Goal: Information Seeking & Learning: Learn about a topic

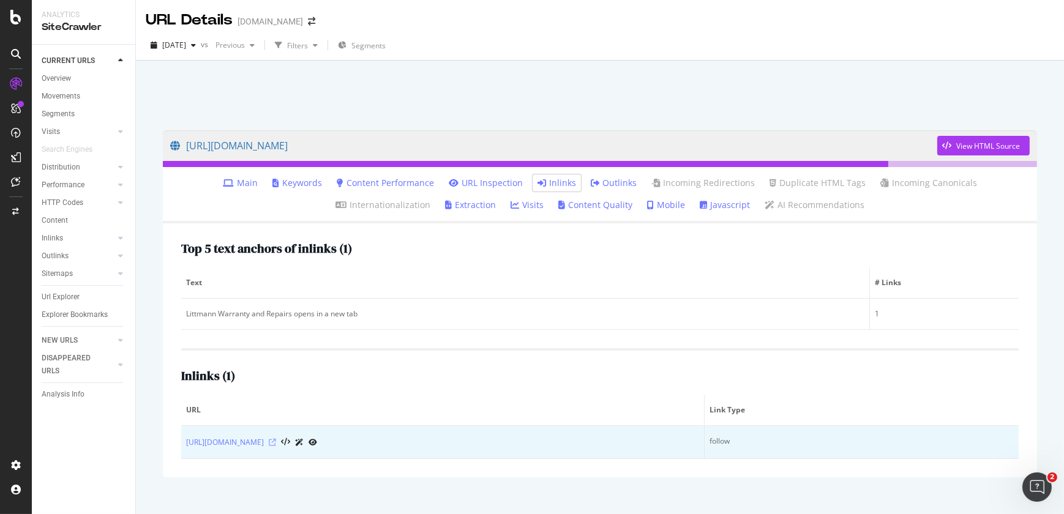
click at [276, 443] on icon at bounding box center [272, 442] width 7 height 7
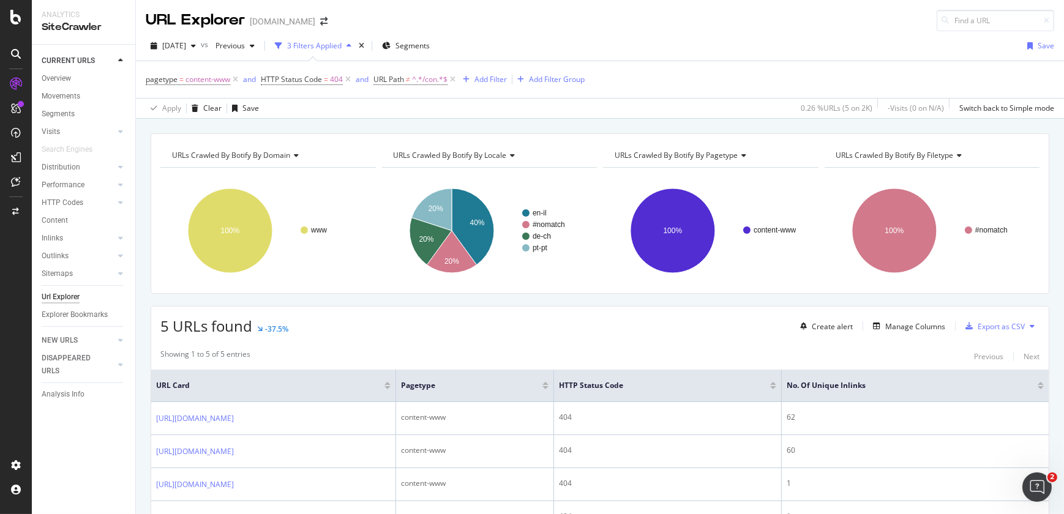
scroll to position [181, 0]
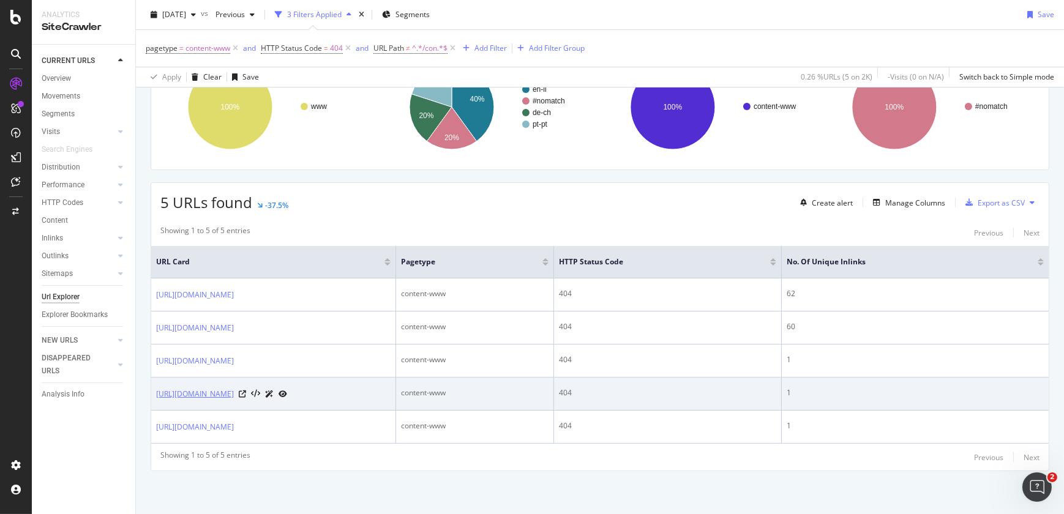
click at [234, 388] on link "https://www.littmann.com/en-il/home/classic-iii-stethoscope/" at bounding box center [195, 394] width 78 height 12
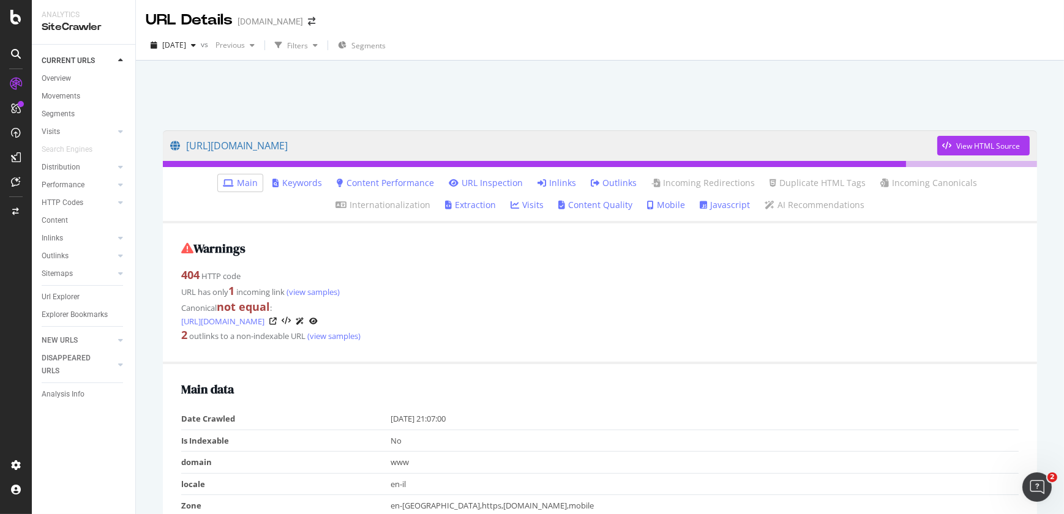
click at [537, 184] on link "Inlinks" at bounding box center [556, 183] width 39 height 12
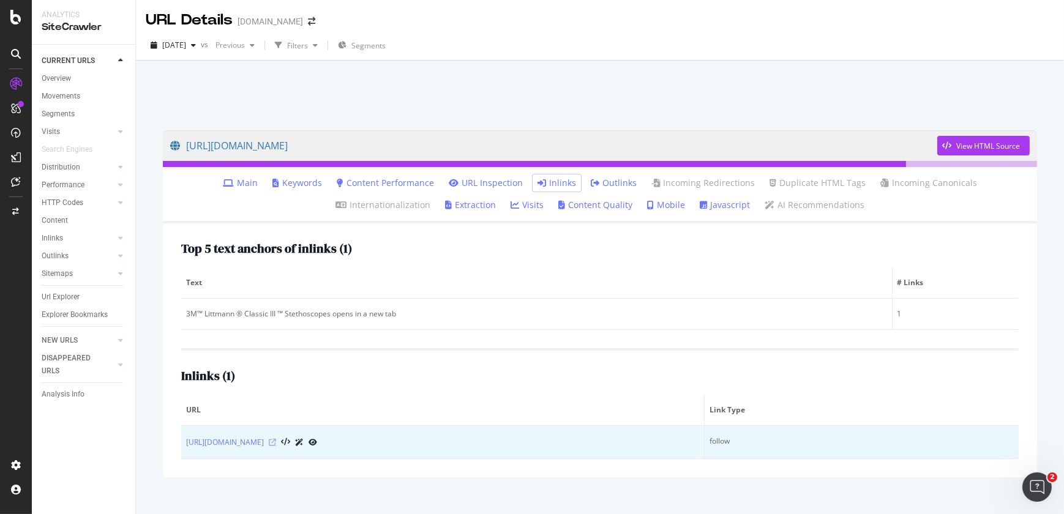
click at [276, 443] on icon at bounding box center [272, 442] width 7 height 7
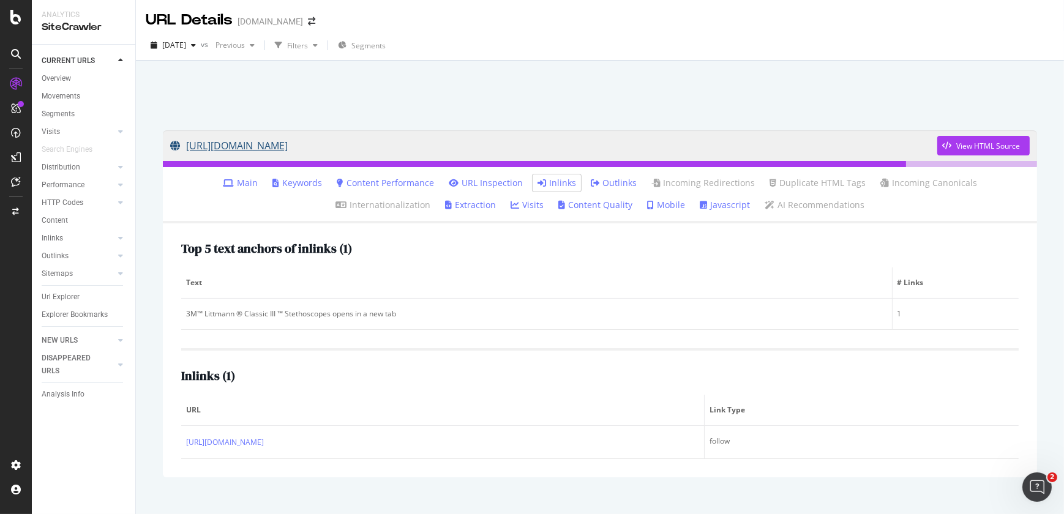
click at [410, 141] on link "https://www.littmann.com/en-il/home/classic-iii-stethoscope/" at bounding box center [553, 145] width 767 height 31
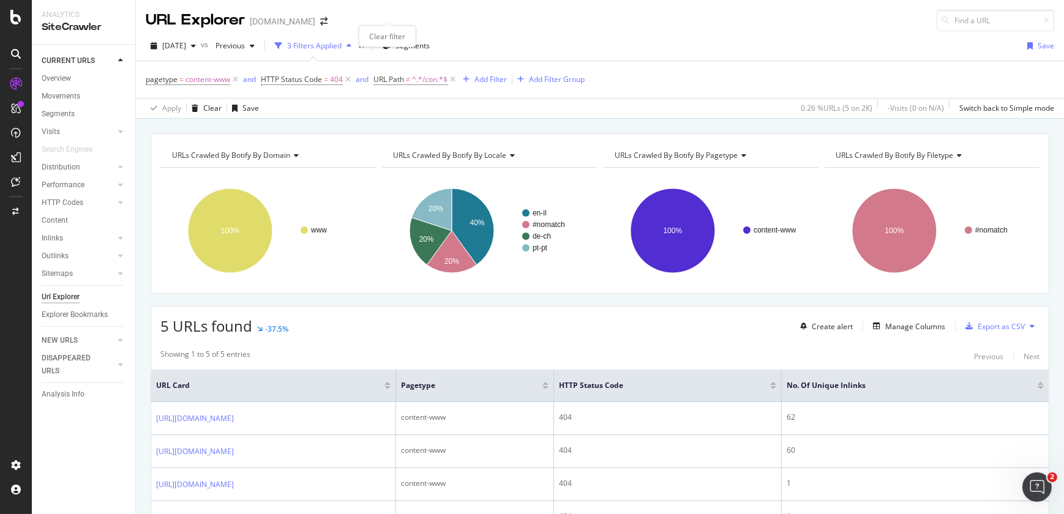
scroll to position [181, 0]
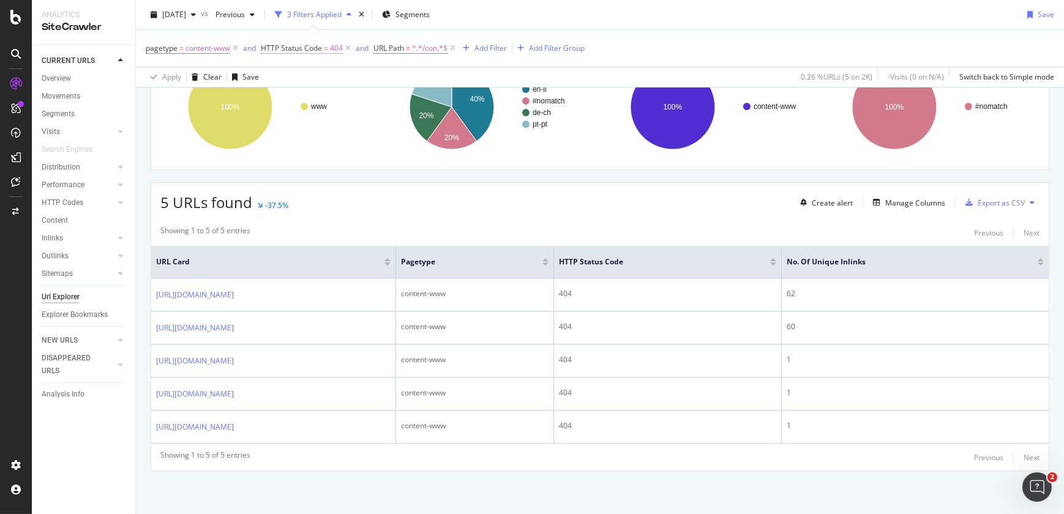
click at [337, 53] on span "404" at bounding box center [336, 48] width 13 height 17
click at [305, 98] on icon at bounding box center [305, 95] width 9 height 7
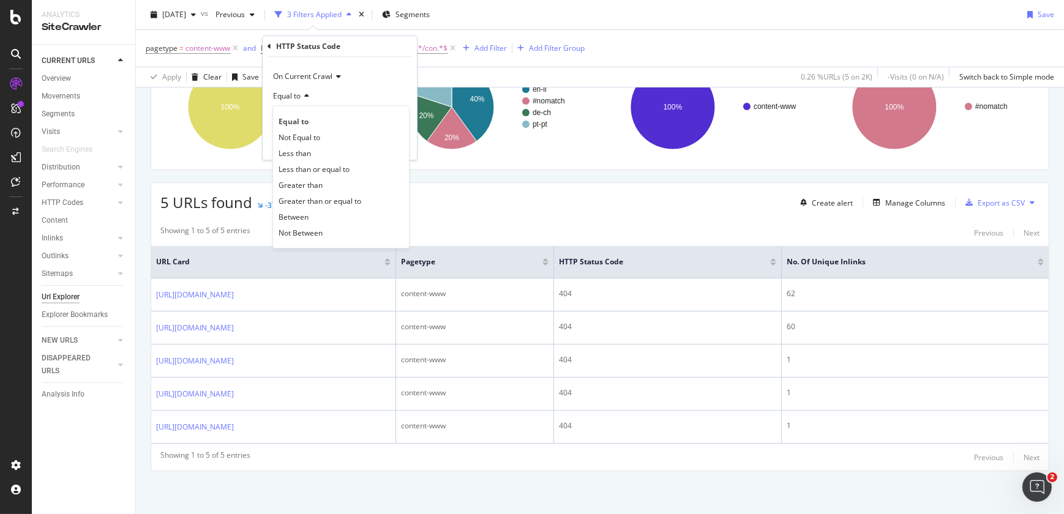
click at [305, 98] on icon at bounding box center [305, 95] width 9 height 7
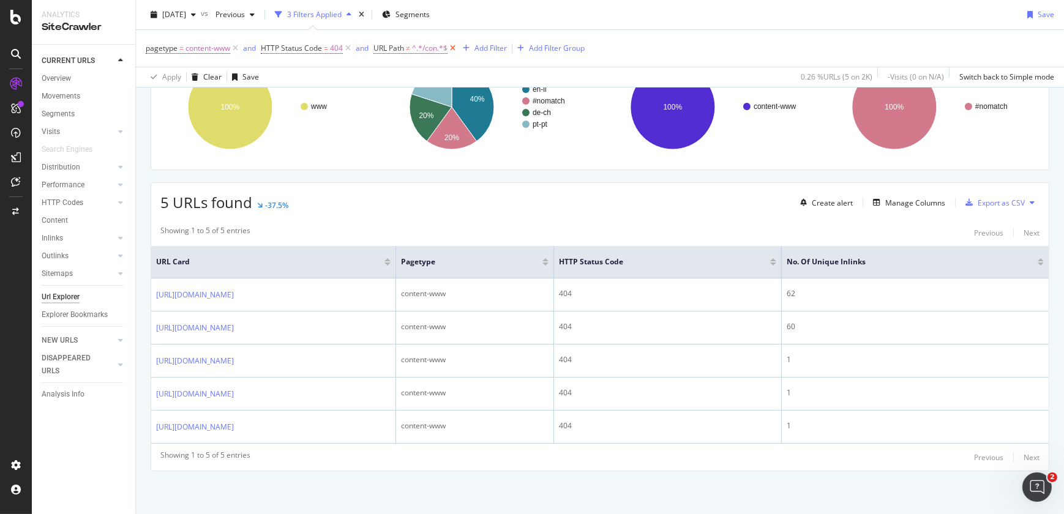
click at [451, 48] on icon at bounding box center [452, 48] width 10 height 12
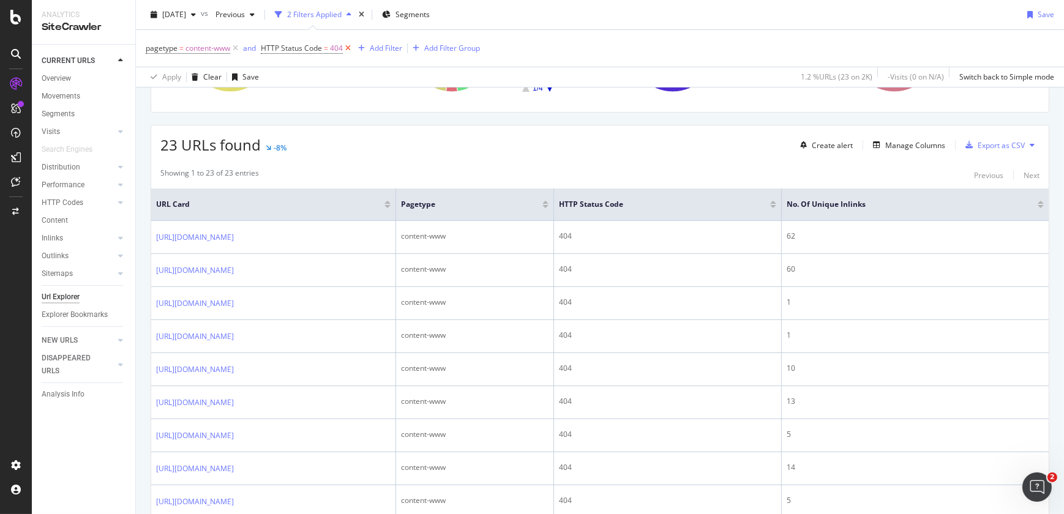
click at [345, 47] on icon at bounding box center [348, 48] width 10 height 12
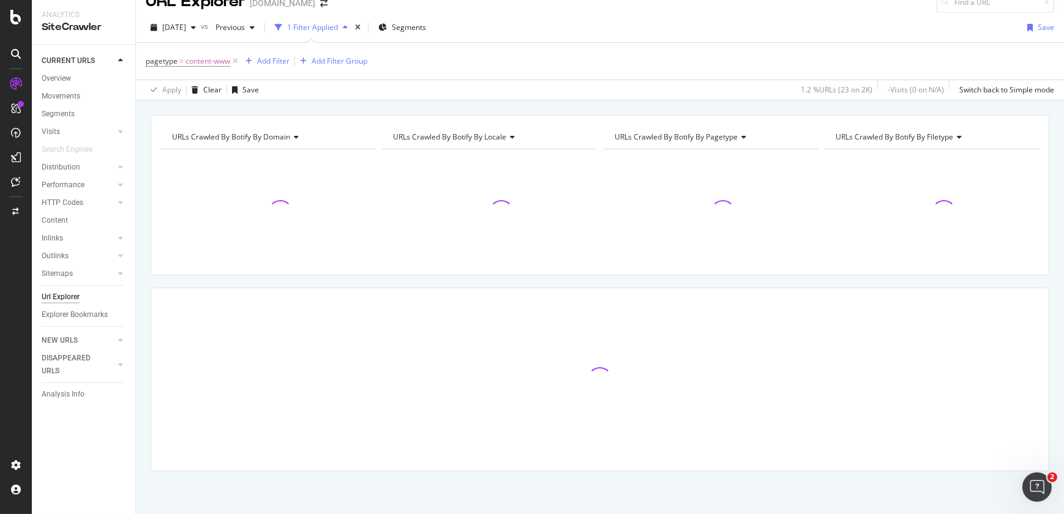
scroll to position [18, 0]
click at [68, 203] on div "HTTP Codes" at bounding box center [63, 202] width 42 height 13
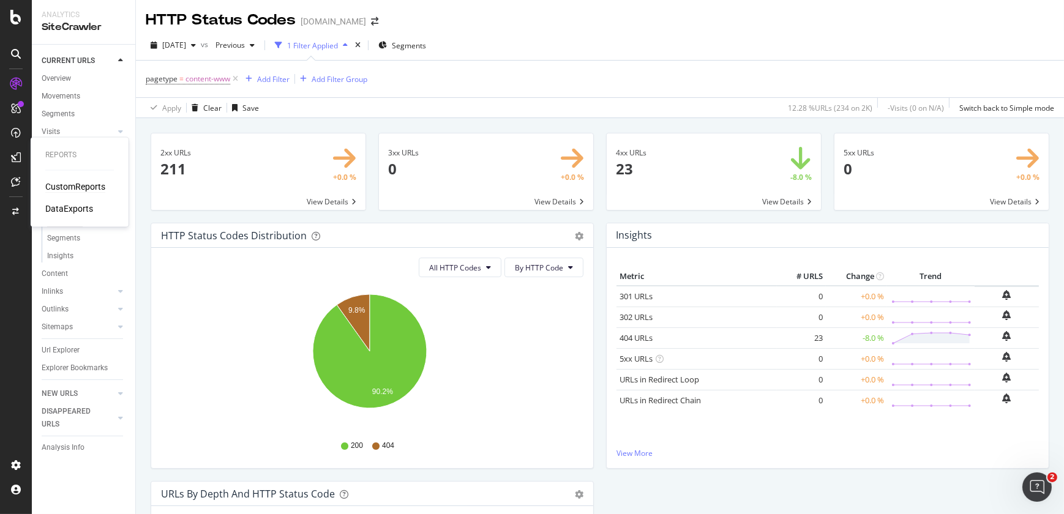
click at [69, 182] on div "CustomReports" at bounding box center [75, 187] width 60 height 12
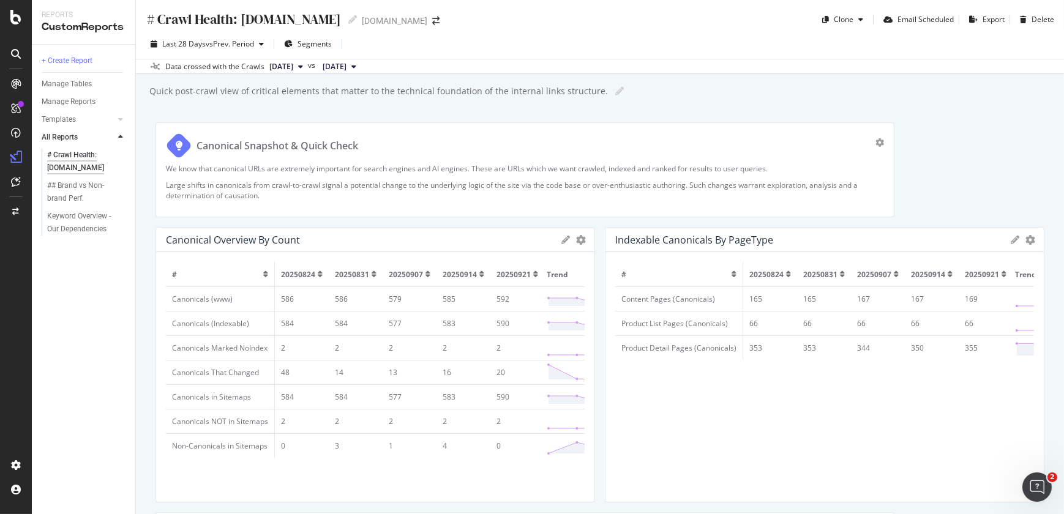
click at [25, 86] on div at bounding box center [16, 84] width 20 height 20
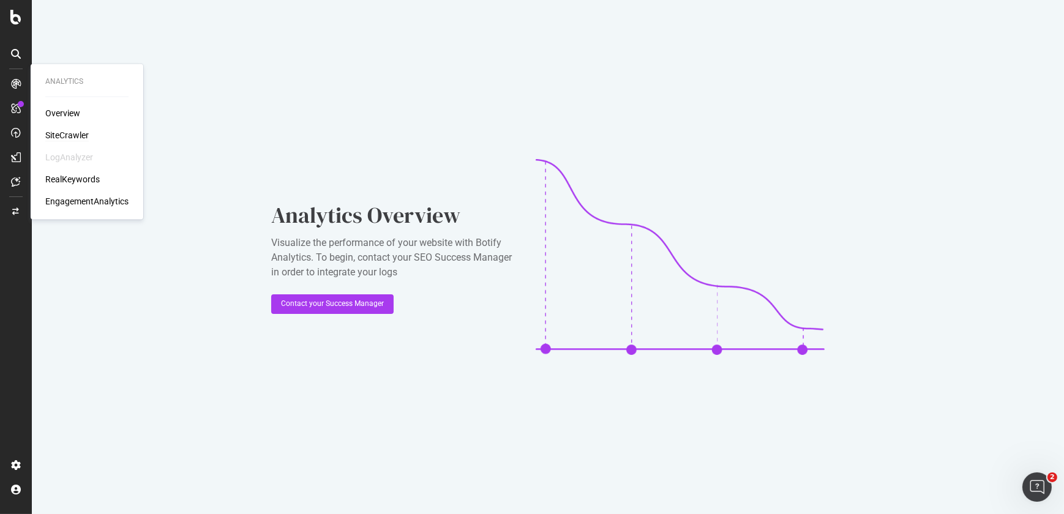
click at [58, 137] on div "SiteCrawler" at bounding box center [66, 135] width 43 height 12
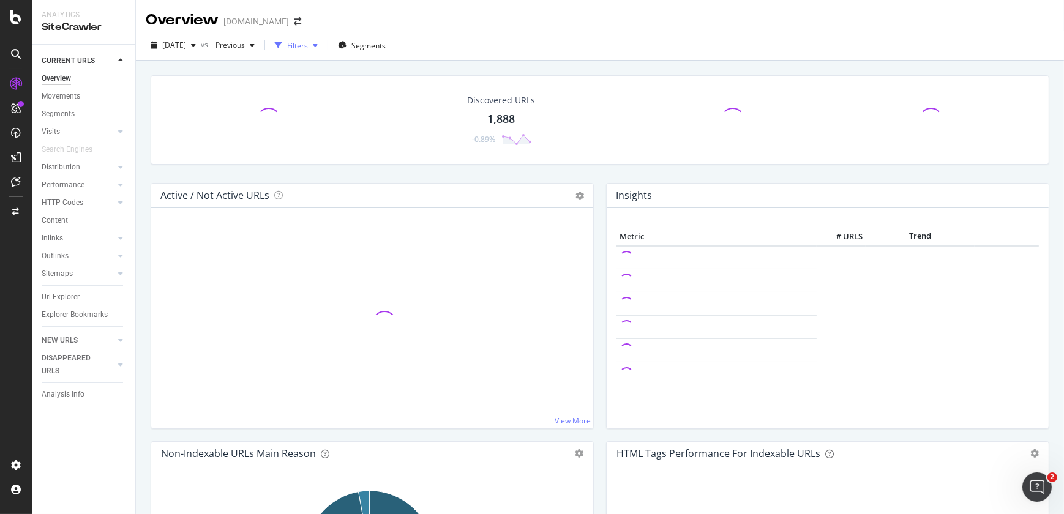
click at [308, 46] on div "Filters" at bounding box center [297, 45] width 21 height 10
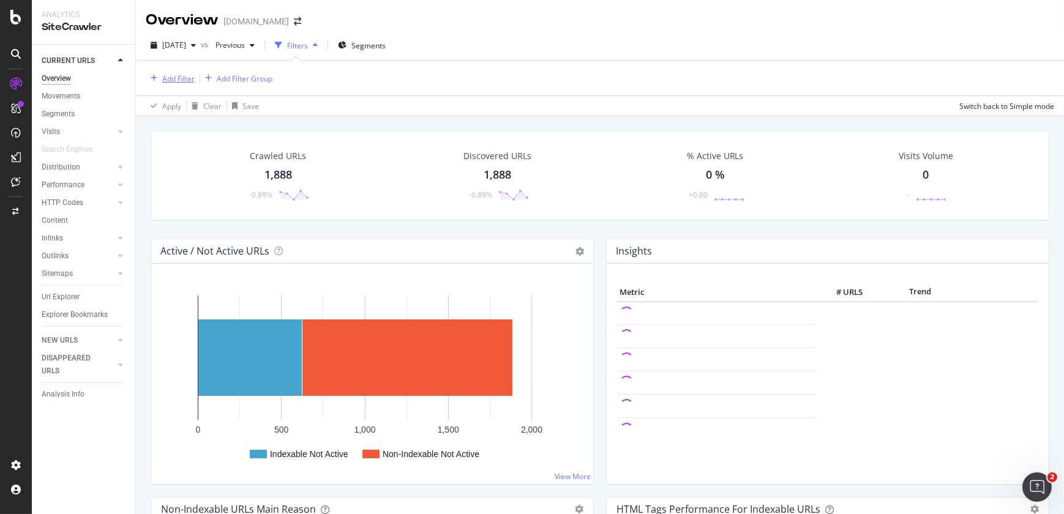
click at [186, 80] on div "Add Filter" at bounding box center [178, 78] width 32 height 10
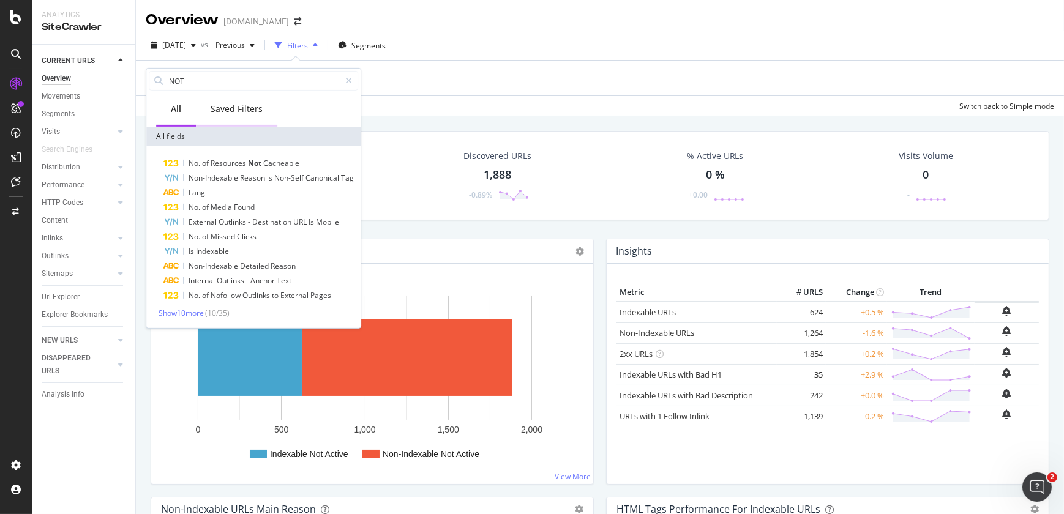
type input "NOT"
click at [238, 102] on div "Saved Filters" at bounding box center [236, 110] width 81 height 34
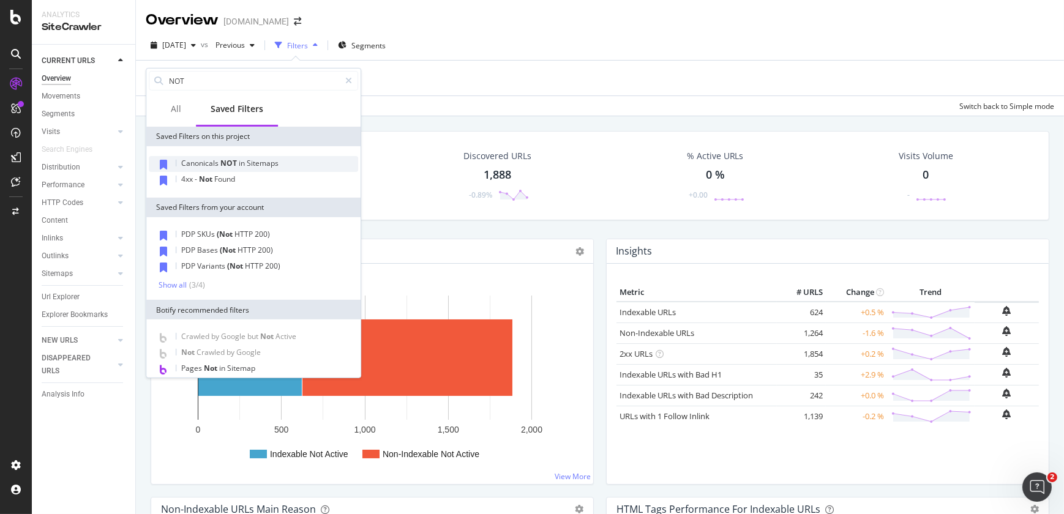
click at [230, 168] on div "Canonicals NOT in Sitemaps" at bounding box center [253, 164] width 209 height 16
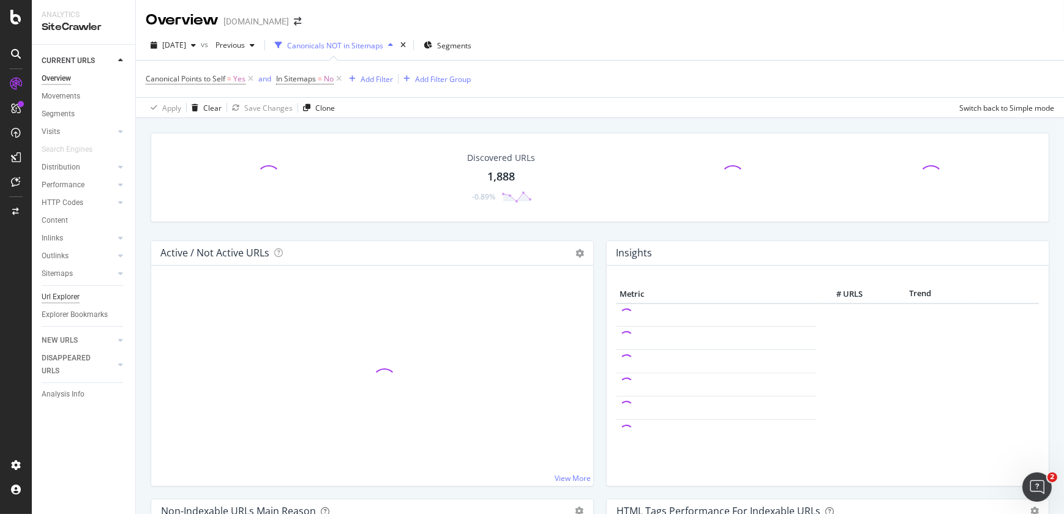
click at [75, 296] on div "Url Explorer" at bounding box center [61, 297] width 38 height 13
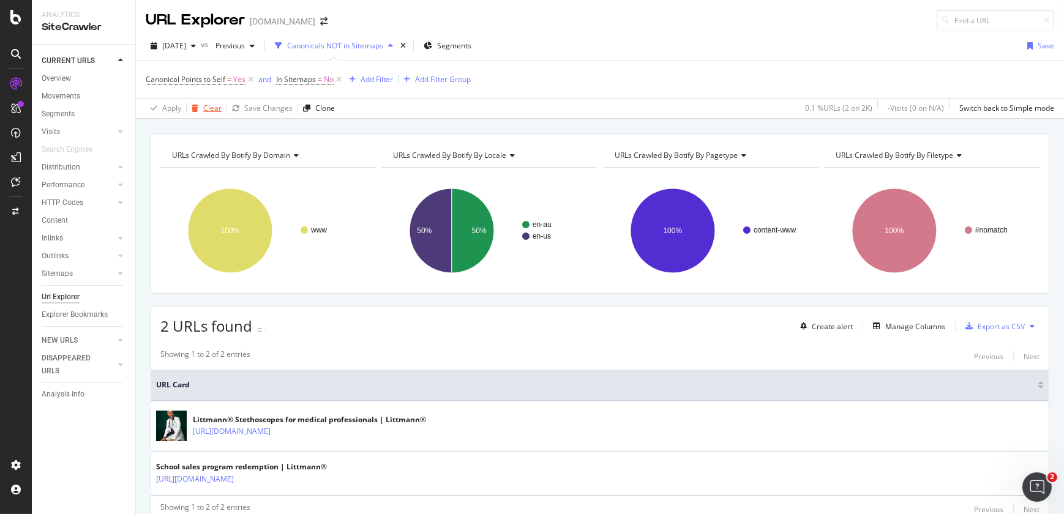
click at [214, 115] on div "Clear" at bounding box center [204, 108] width 35 height 18
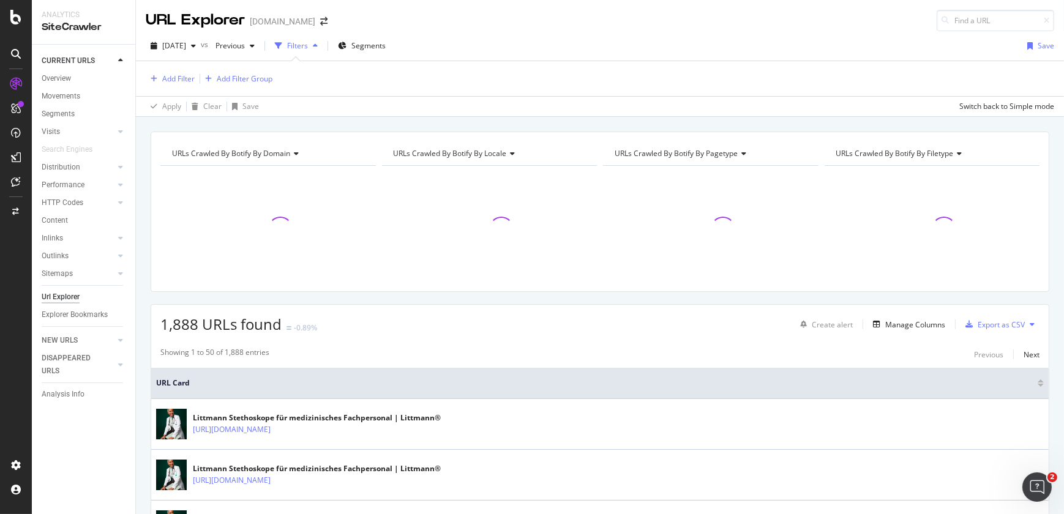
click at [308, 48] on div "Filters" at bounding box center [297, 45] width 21 height 10
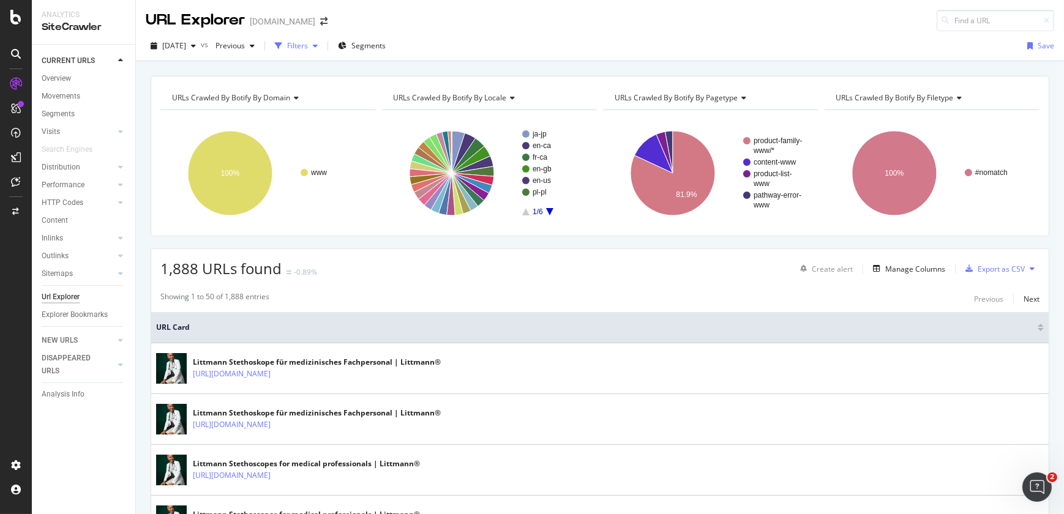
click at [308, 48] on div "Filters" at bounding box center [297, 45] width 21 height 10
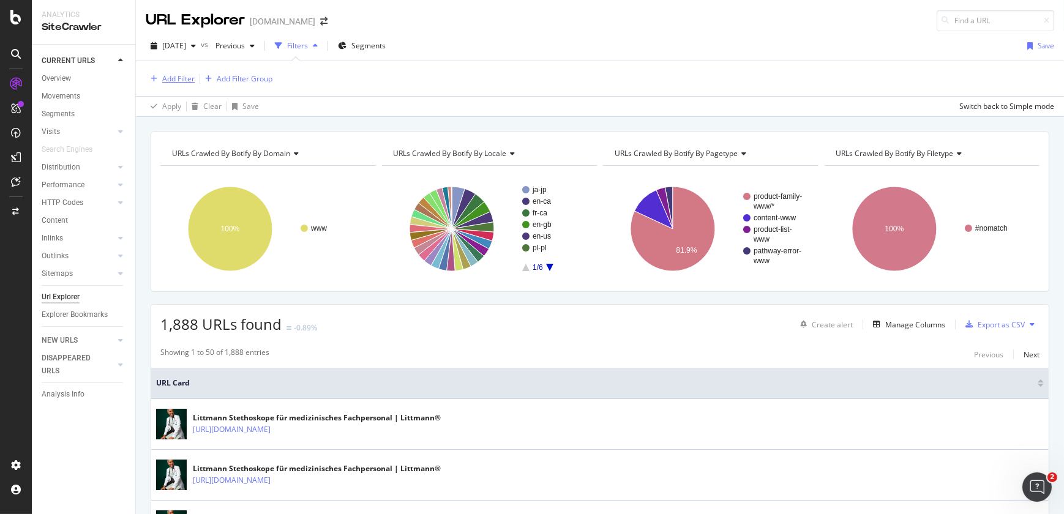
click at [184, 80] on div "Add Filter" at bounding box center [178, 78] width 32 height 10
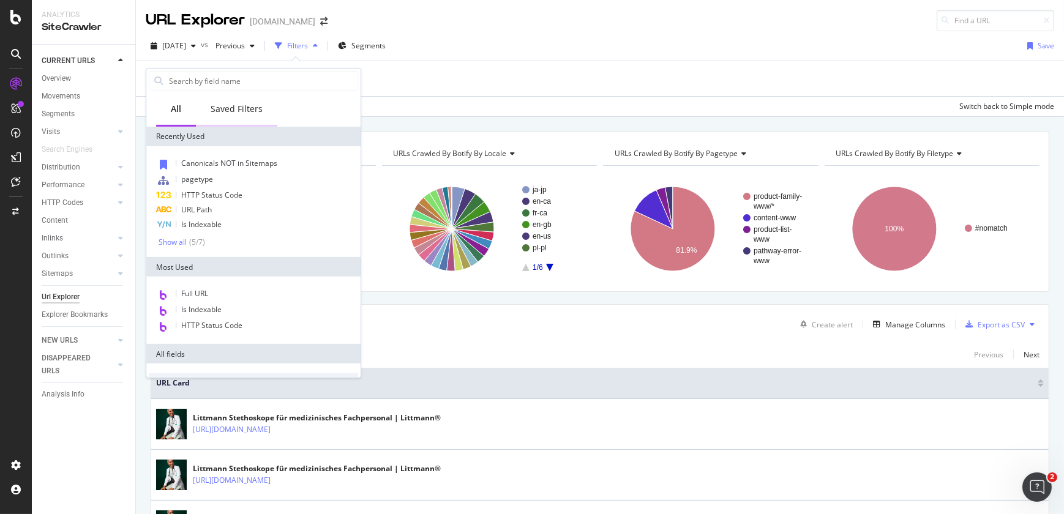
click at [233, 113] on div "Saved Filters" at bounding box center [237, 109] width 52 height 12
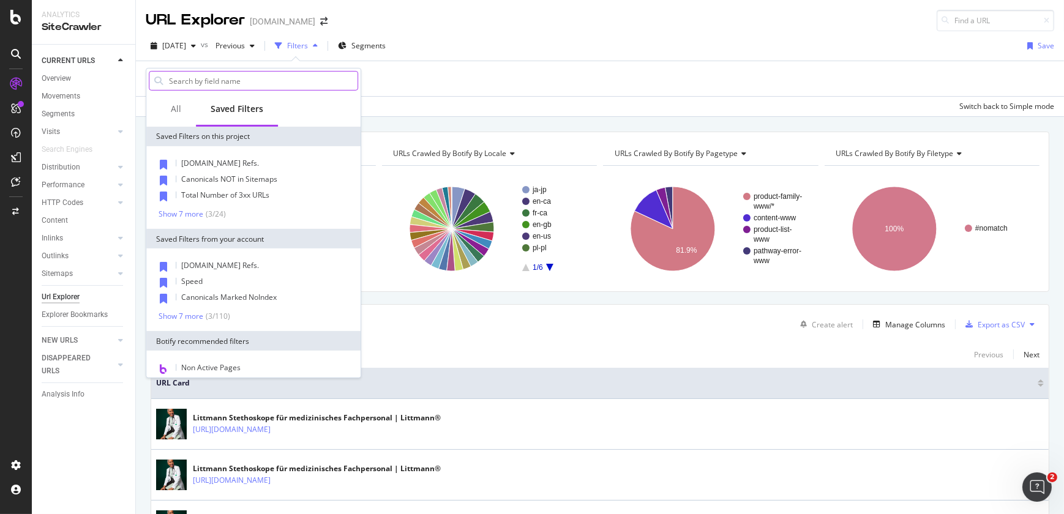
click at [236, 79] on input "text" at bounding box center [263, 81] width 190 height 18
click at [236, 79] on input "canonical" at bounding box center [254, 81] width 172 height 18
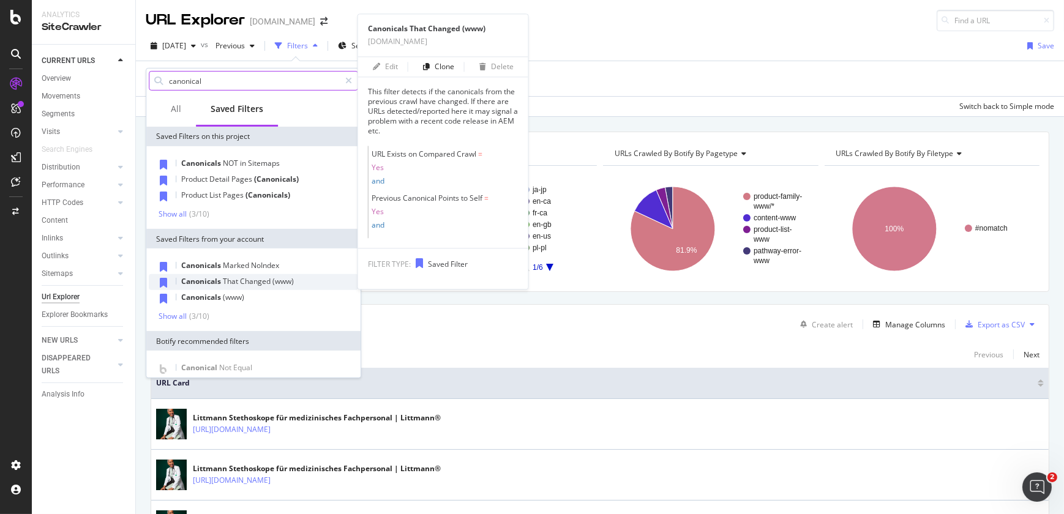
type input "canonical"
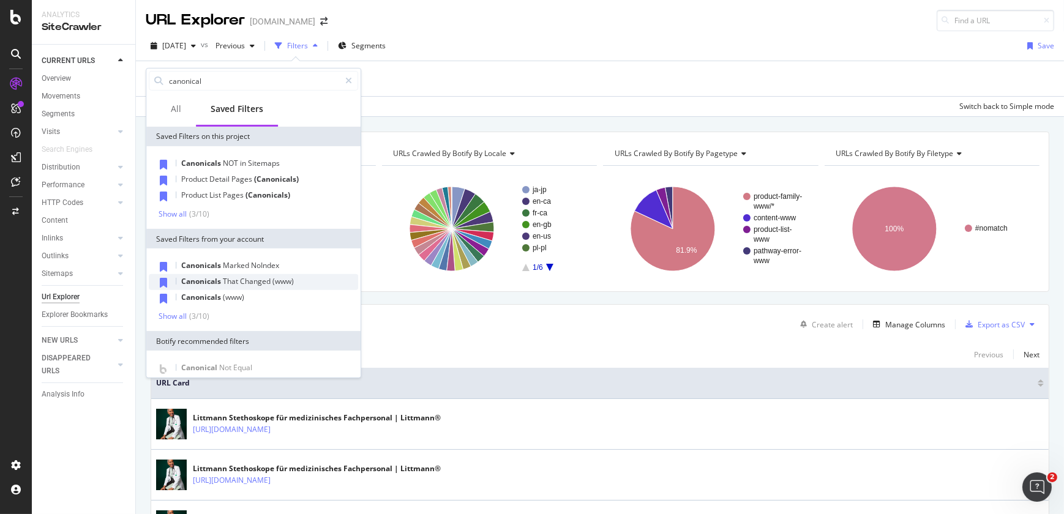
click at [242, 277] on span "Changed" at bounding box center [256, 281] width 32 height 10
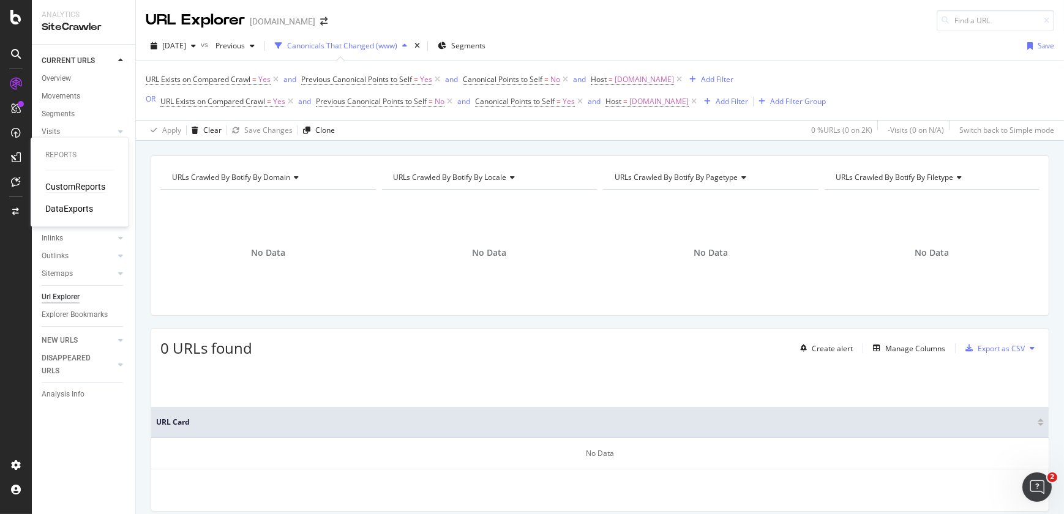
click at [60, 189] on div "CustomReports" at bounding box center [75, 187] width 60 height 12
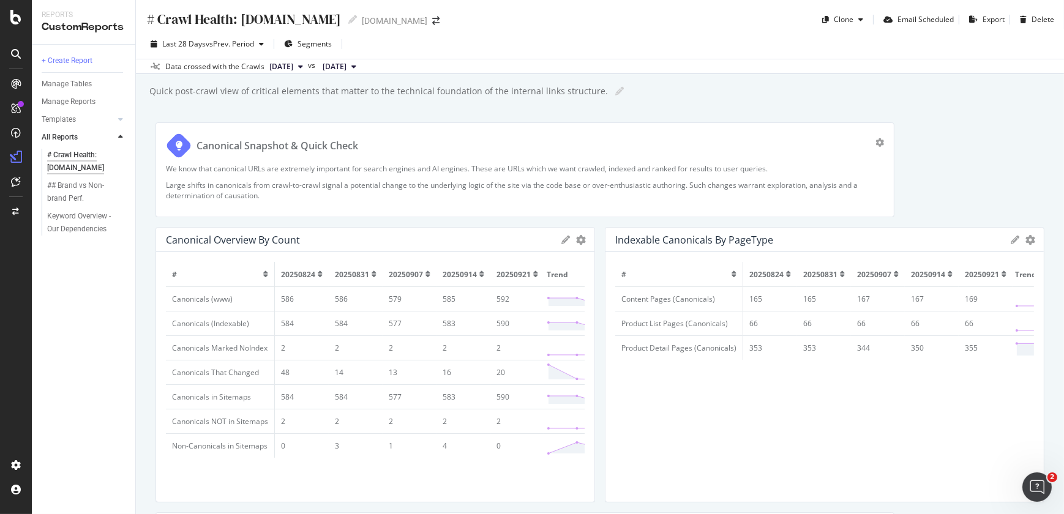
scroll to position [449, 0]
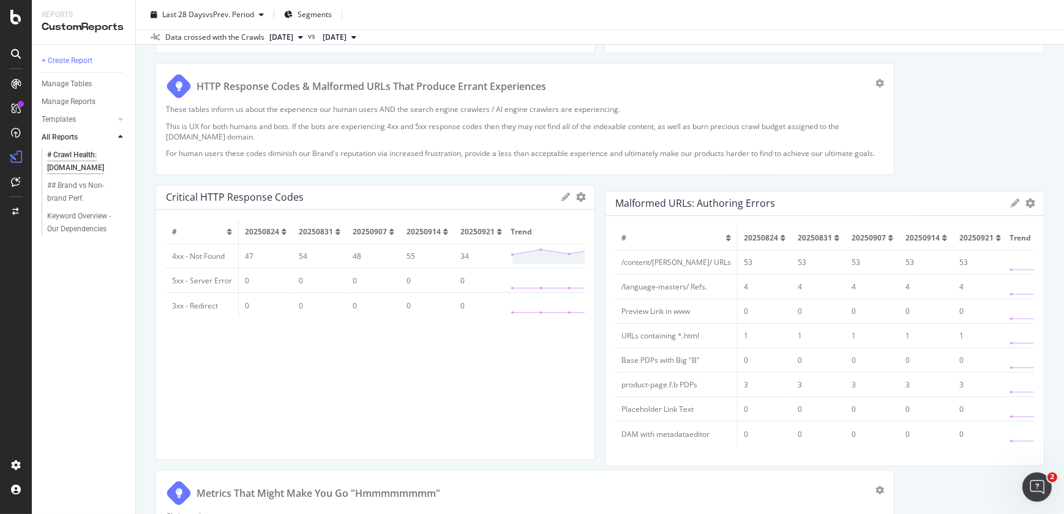
drag, startPoint x: 617, startPoint y: 388, endPoint x: 663, endPoint y: 394, distance: 46.3
click at [663, 394] on td "product-page.f.b PDPs" at bounding box center [676, 385] width 122 height 24
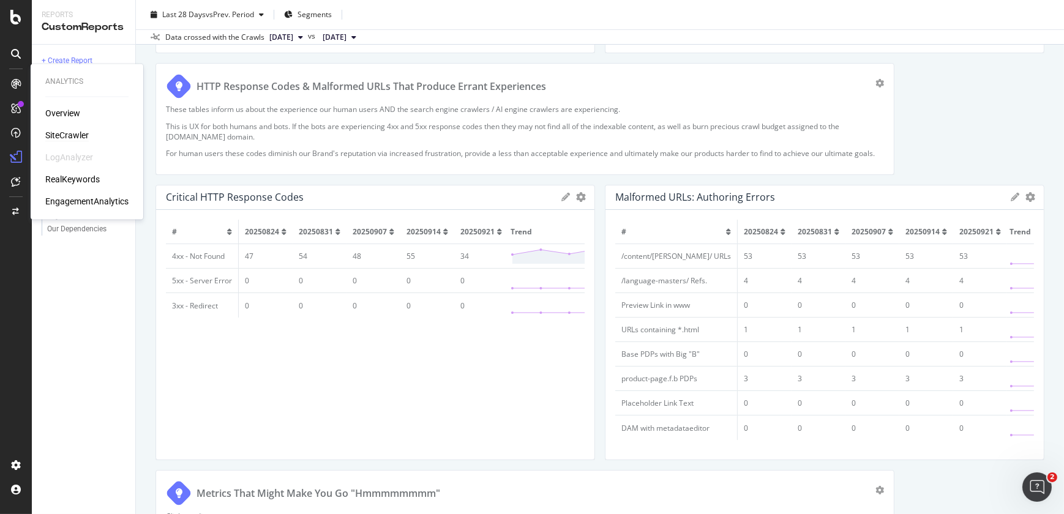
click at [58, 130] on div "SiteCrawler" at bounding box center [66, 135] width 43 height 12
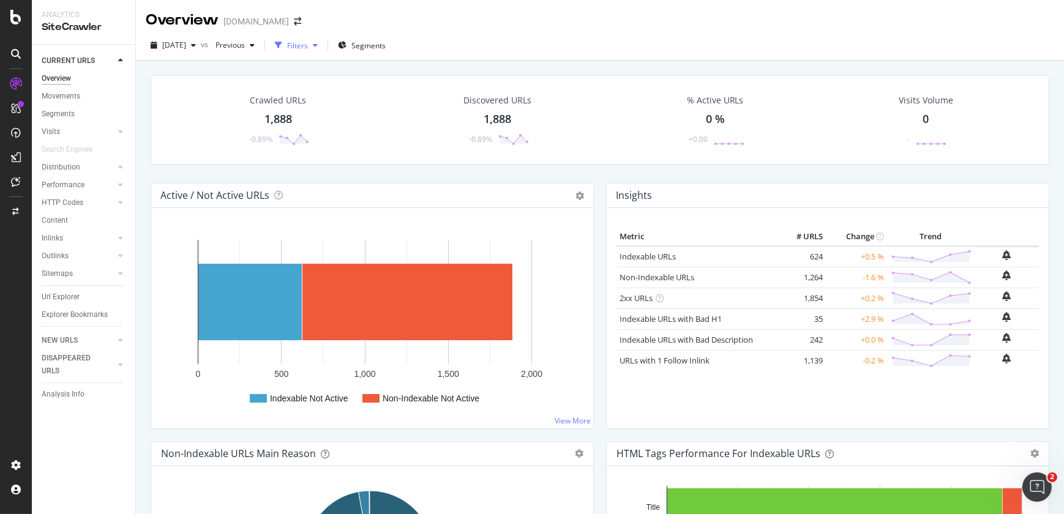
click at [323, 39] on div "Filters" at bounding box center [296, 45] width 53 height 18
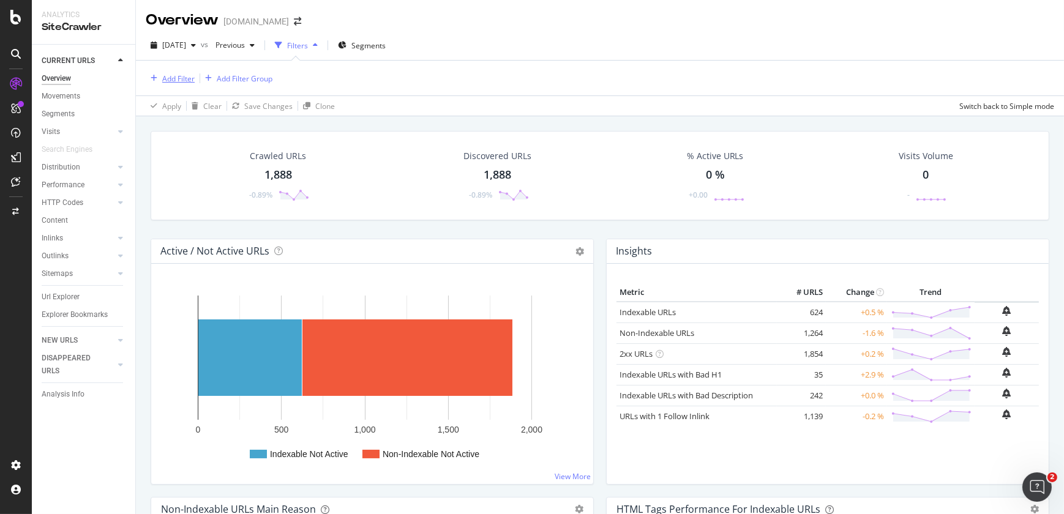
click at [189, 76] on div "Add Filter" at bounding box center [178, 78] width 32 height 10
type input "product-page"
click at [242, 120] on div "Saved Filters" at bounding box center [236, 110] width 81 height 34
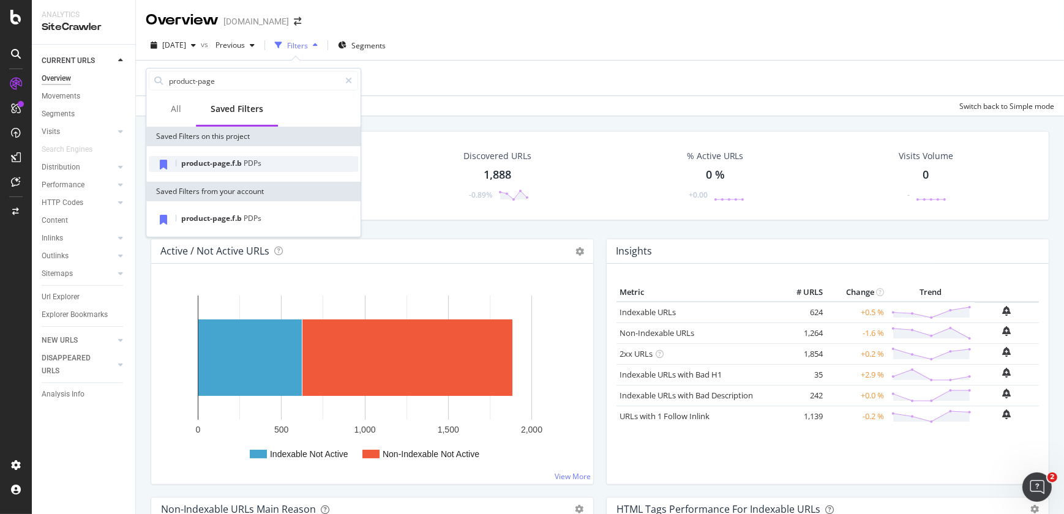
click at [227, 167] on span "product-page.f.b" at bounding box center [212, 163] width 62 height 10
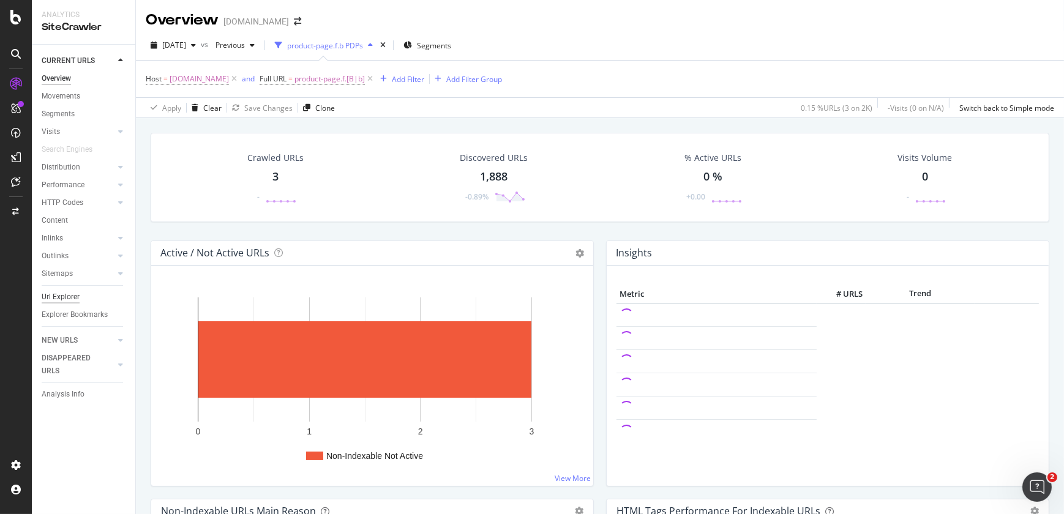
click at [67, 299] on div "Url Explorer" at bounding box center [61, 297] width 38 height 13
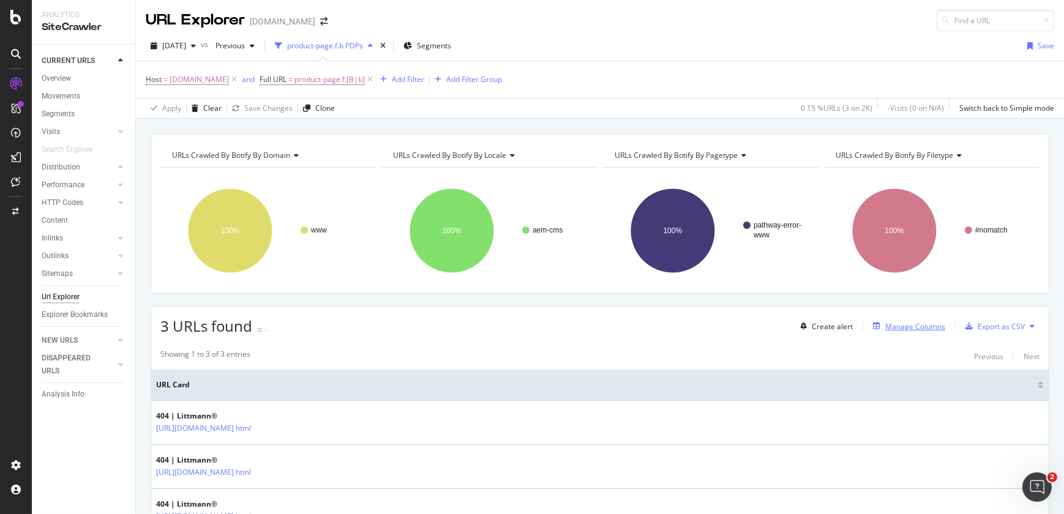
click at [885, 327] on div "Manage Columns" at bounding box center [915, 326] width 60 height 10
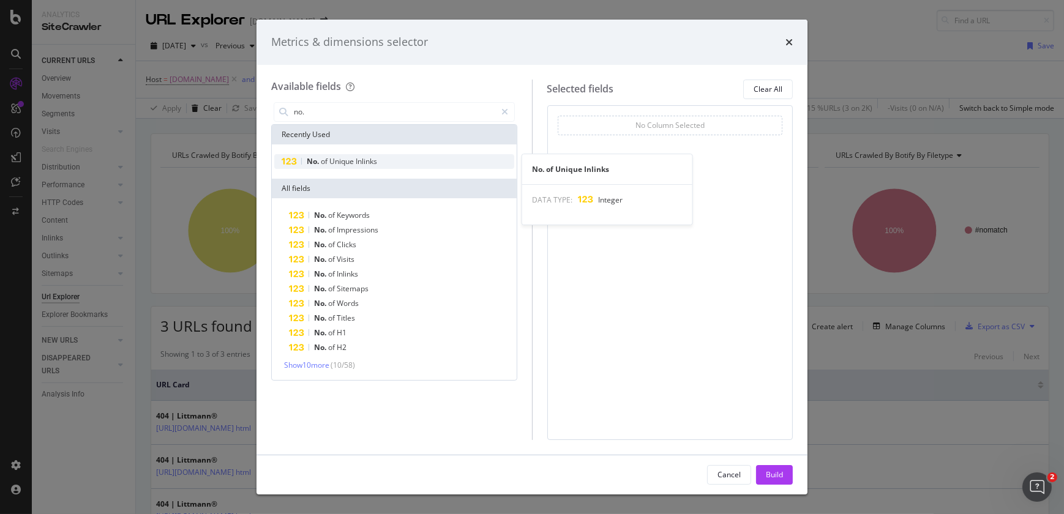
type input "no."
click at [382, 167] on div "No. of Unique Inlinks" at bounding box center [394, 161] width 240 height 15
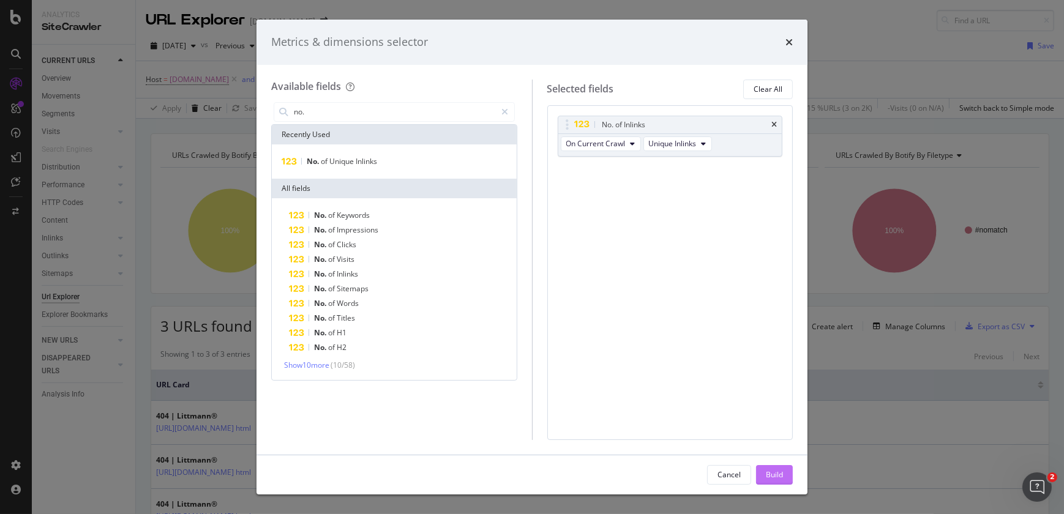
click at [777, 481] on div "Build" at bounding box center [774, 475] width 17 height 18
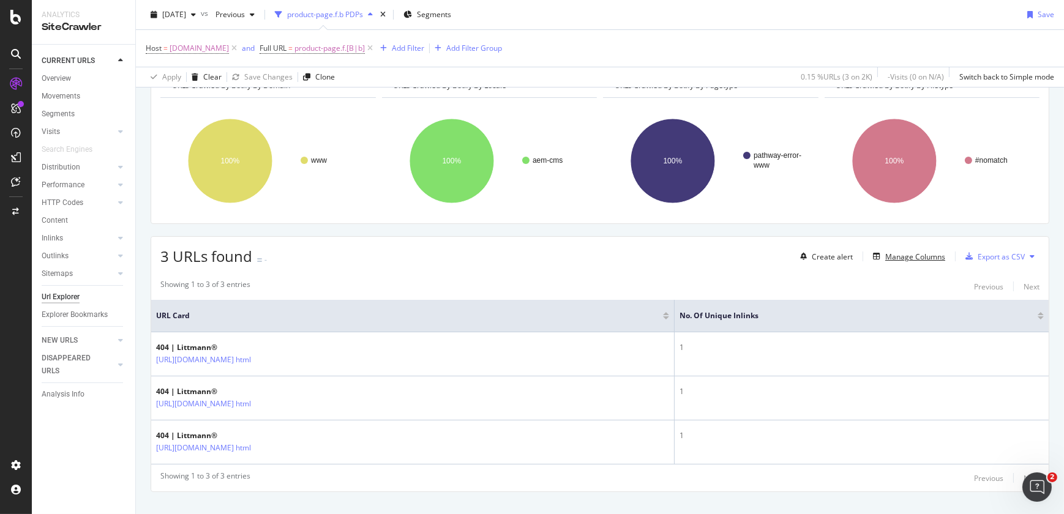
scroll to position [91, 0]
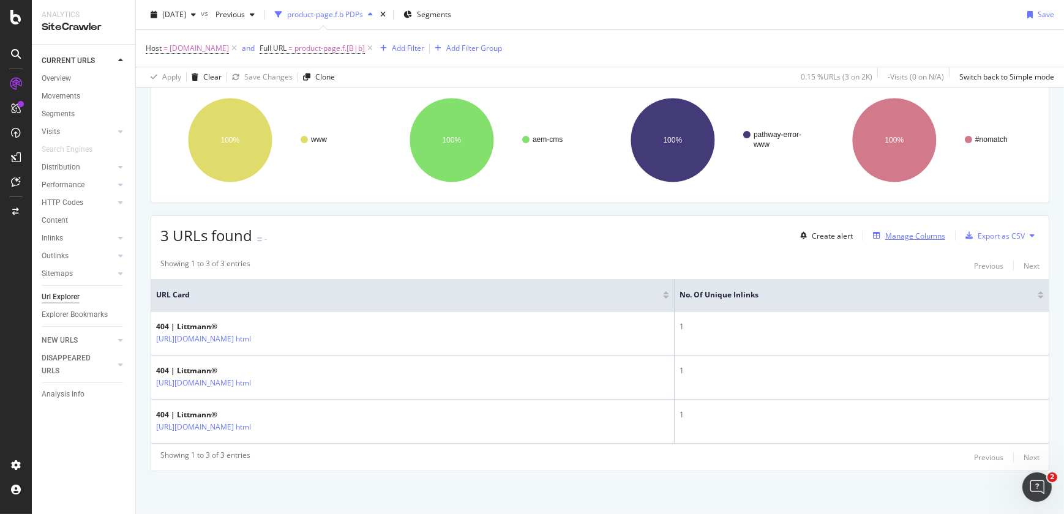
click at [904, 239] on div "Manage Columns" at bounding box center [915, 236] width 60 height 10
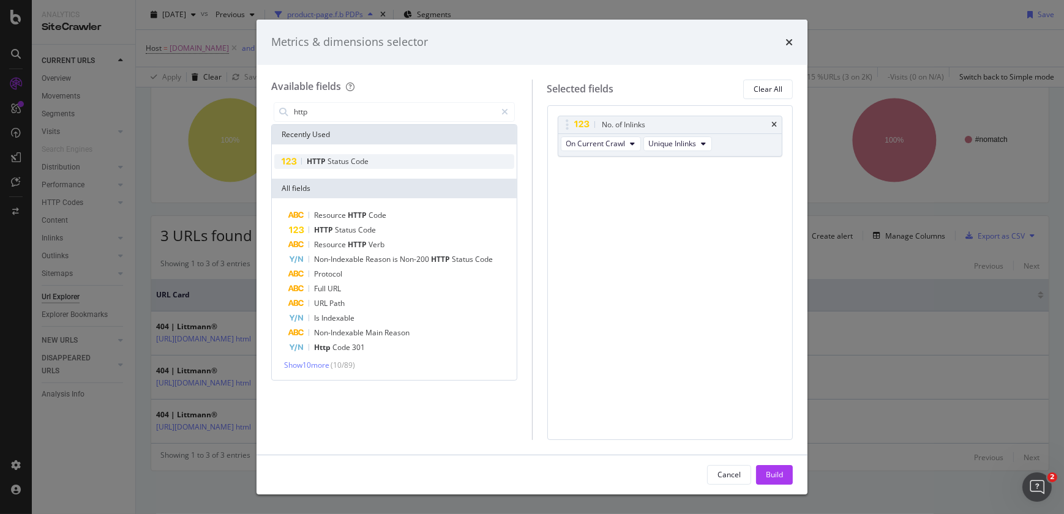
click at [447, 165] on div "HTTP Status Code" at bounding box center [394, 161] width 240 height 15
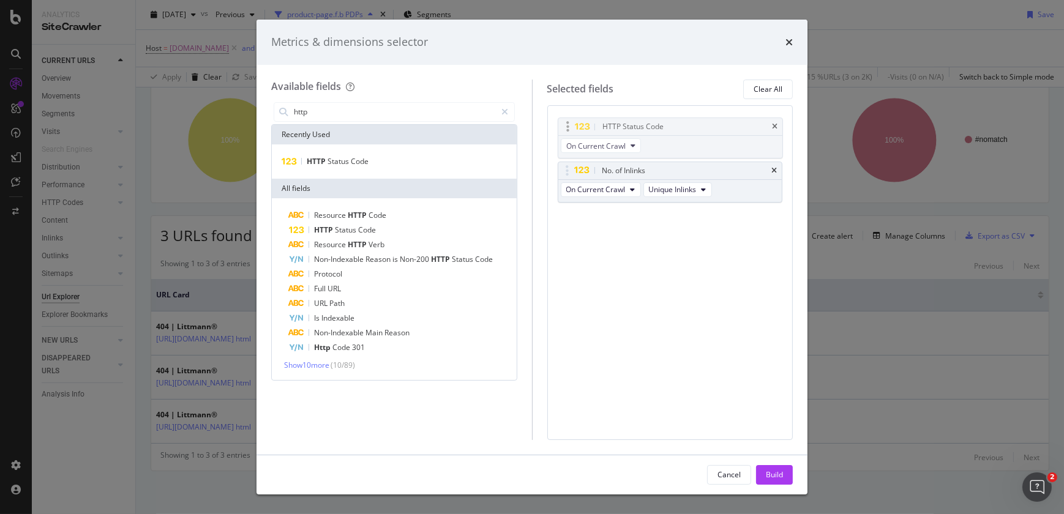
drag, startPoint x: 567, startPoint y: 177, endPoint x: 568, endPoint y: 133, distance: 43.5
click at [568, 133] on body "Analytics SiteCrawler CURRENT URLS Overview Movements Segments Visits Analysis …" at bounding box center [532, 257] width 1064 height 514
click at [369, 110] on input "http" at bounding box center [395, 112] width 204 height 18
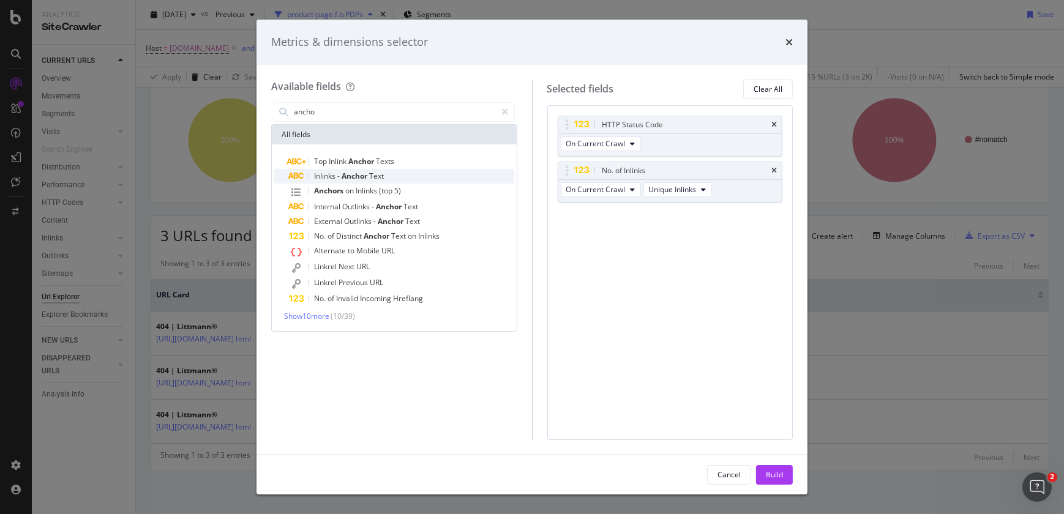
click at [362, 176] on span "Anchor" at bounding box center [356, 176] width 28 height 10
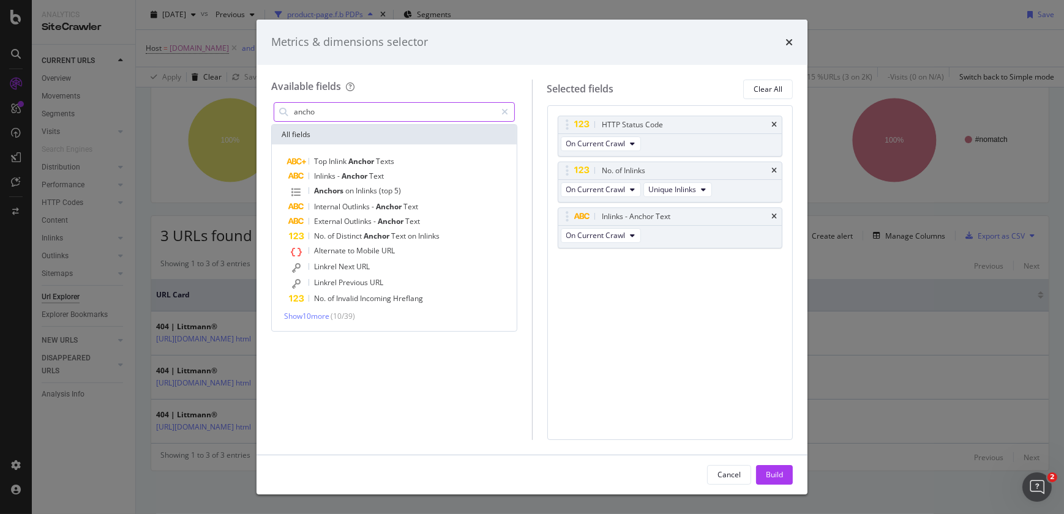
click at [349, 119] on input "ancho" at bounding box center [395, 112] width 204 height 18
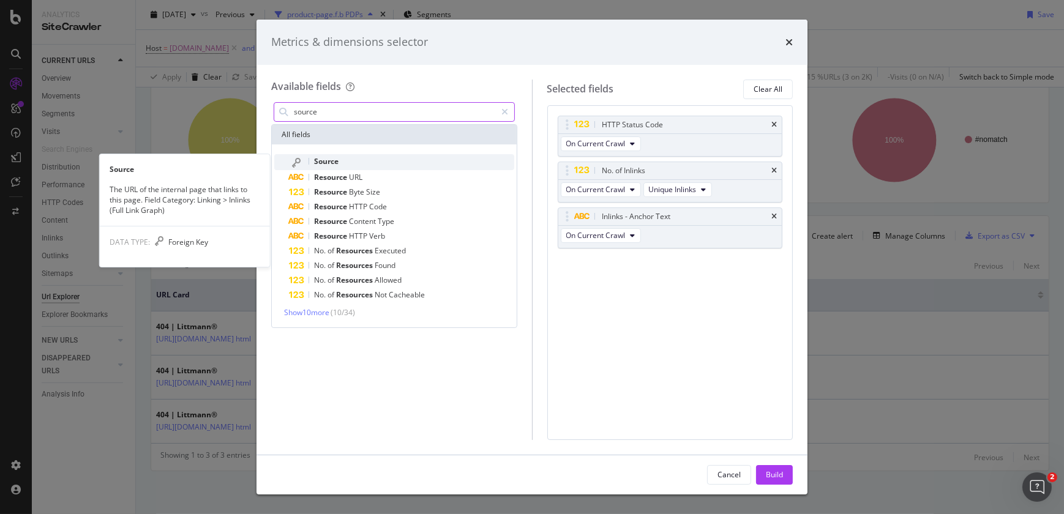
type input "source"
click at [352, 164] on div "Source" at bounding box center [401, 162] width 225 height 16
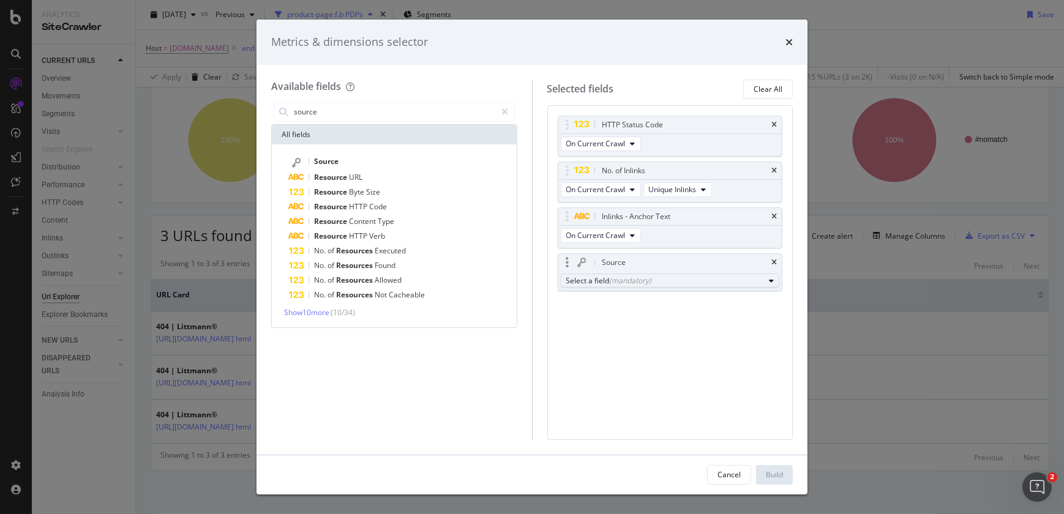
click at [580, 279] on div "Select a field (mandatory)" at bounding box center [665, 280] width 198 height 10
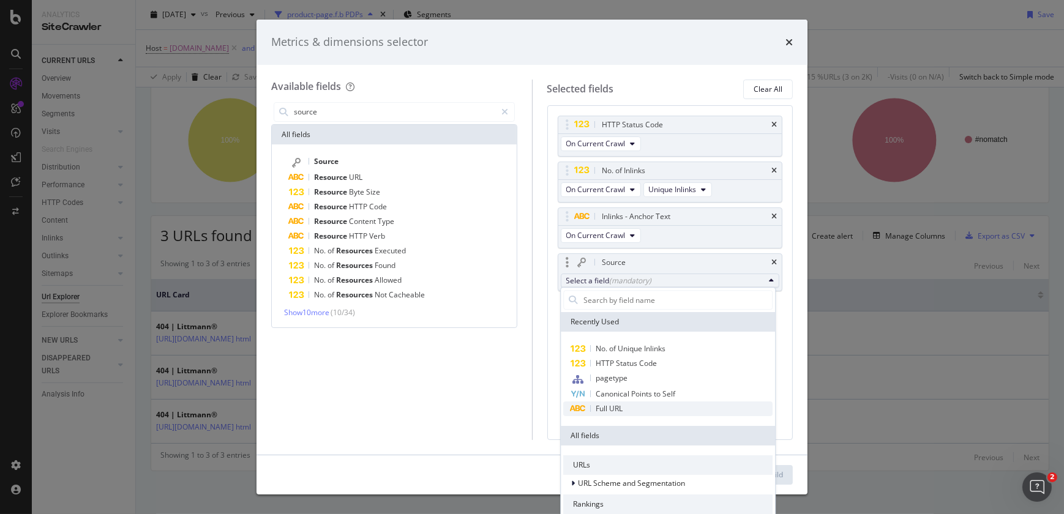
click at [626, 411] on span "Full URL" at bounding box center [667, 409] width 209 height 15
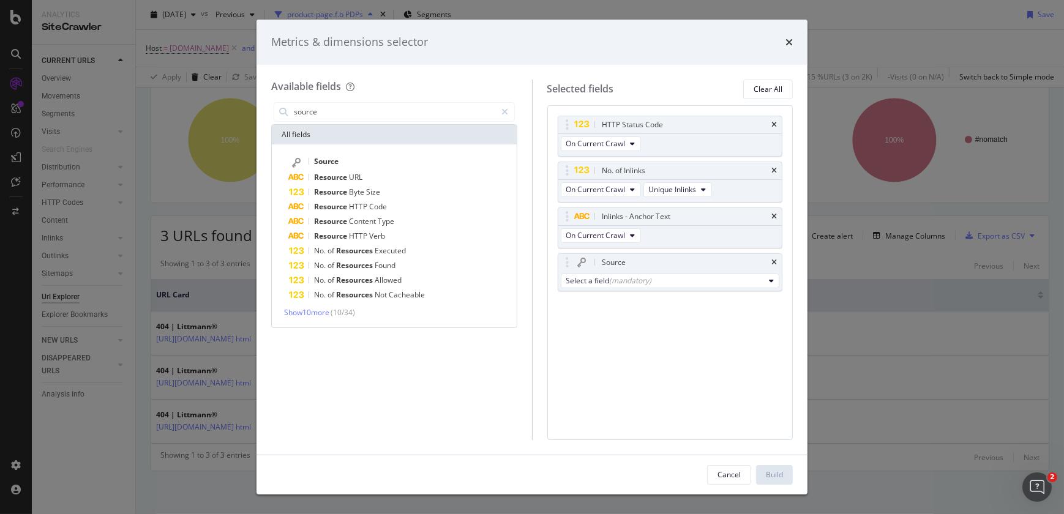
click at [531, 397] on div "Available fields source All fields Source Resource URL Resource Byte Size Resou…" at bounding box center [401, 260] width 261 height 361
click at [612, 279] on div "(mandatory)" at bounding box center [631, 280] width 42 height 10
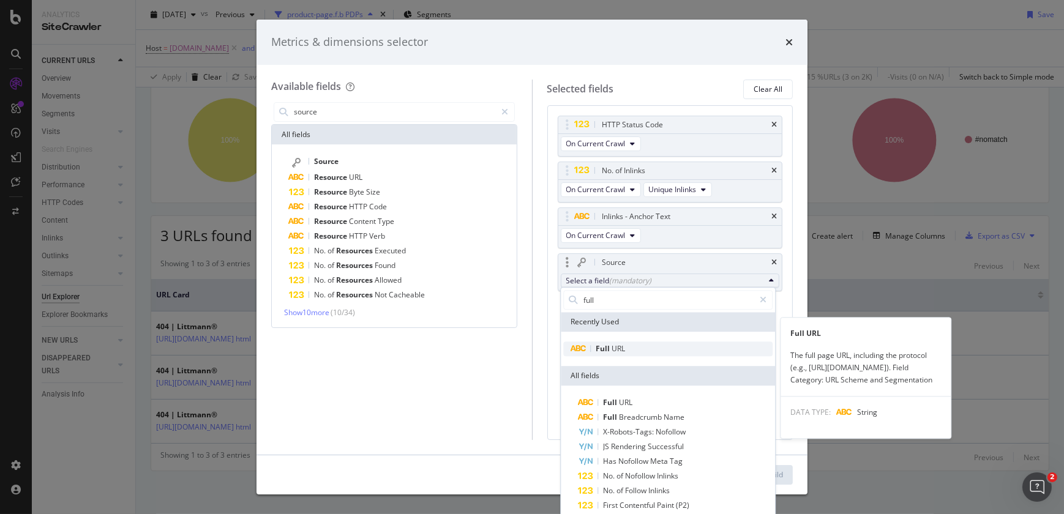
type input "full"
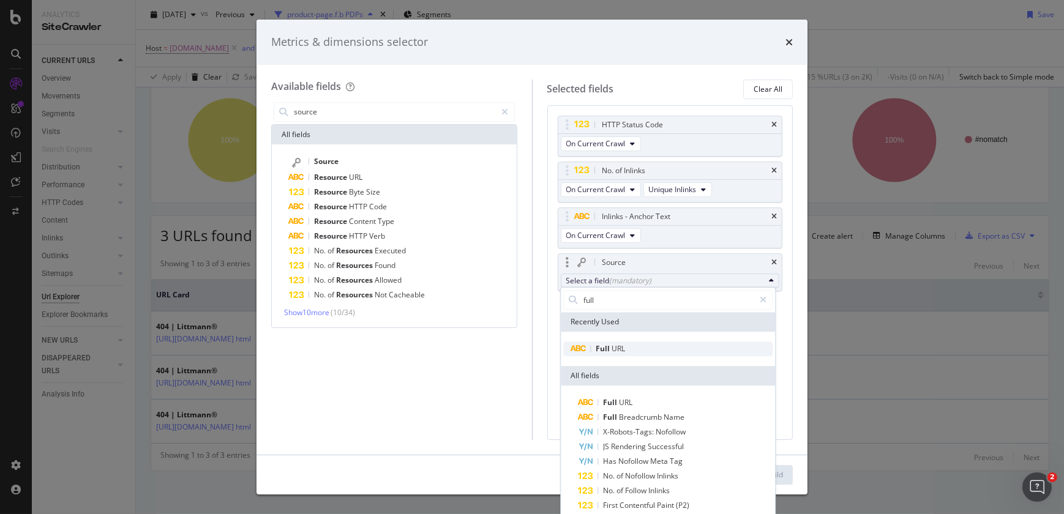
click at [618, 352] on span "URL" at bounding box center [618, 348] width 13 height 10
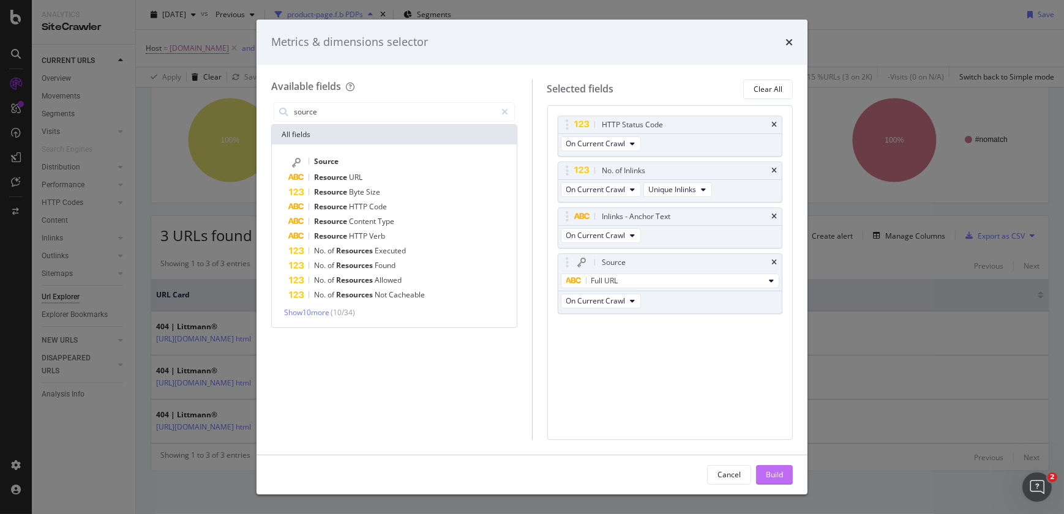
click at [784, 481] on button "Build" at bounding box center [774, 475] width 37 height 20
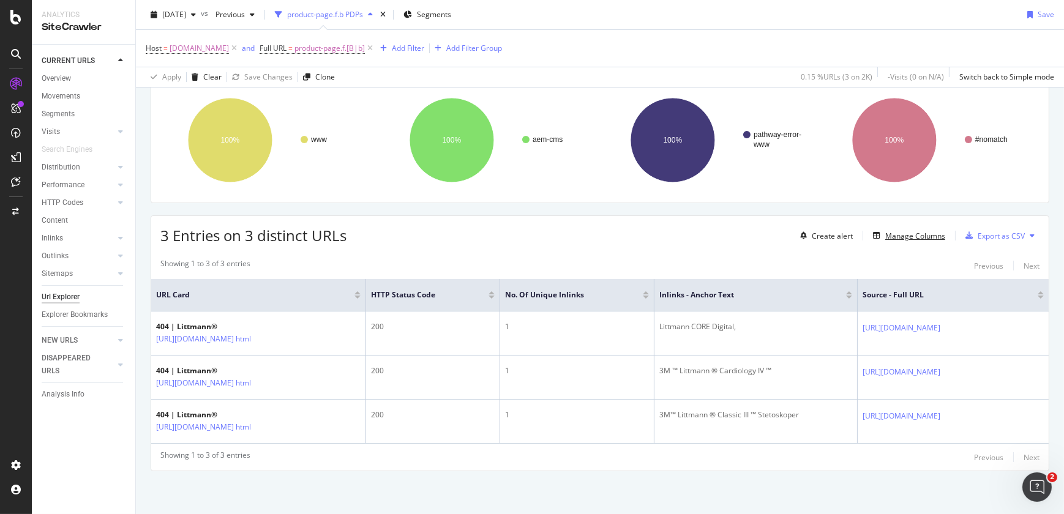
scroll to position [125, 0]
click at [375, 50] on icon at bounding box center [370, 48] width 10 height 12
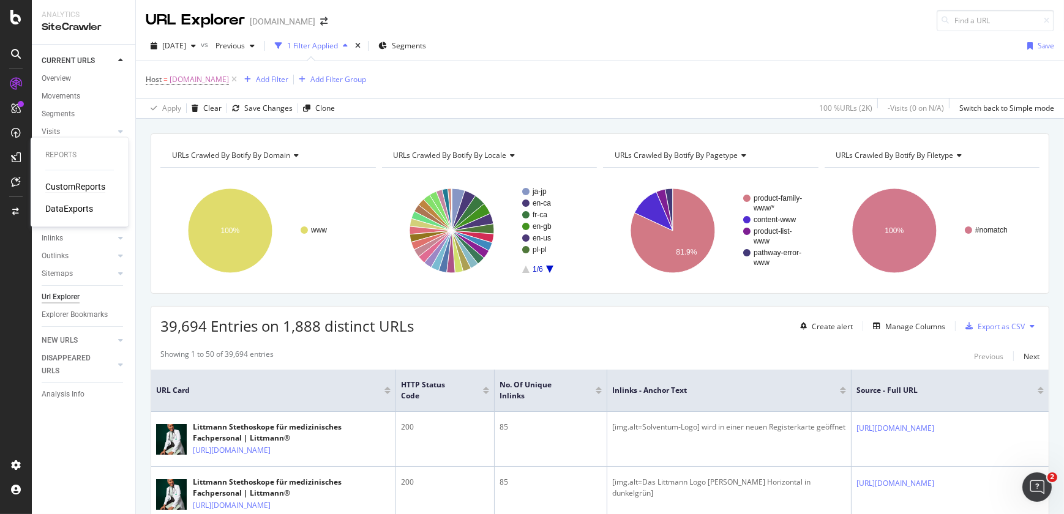
click at [58, 186] on div "CustomReports" at bounding box center [75, 187] width 60 height 12
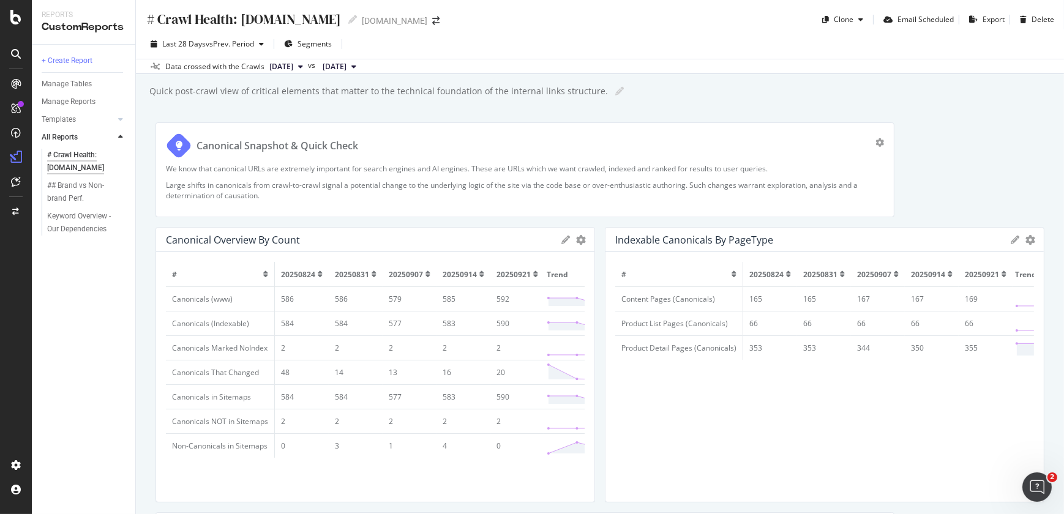
scroll to position [449, 0]
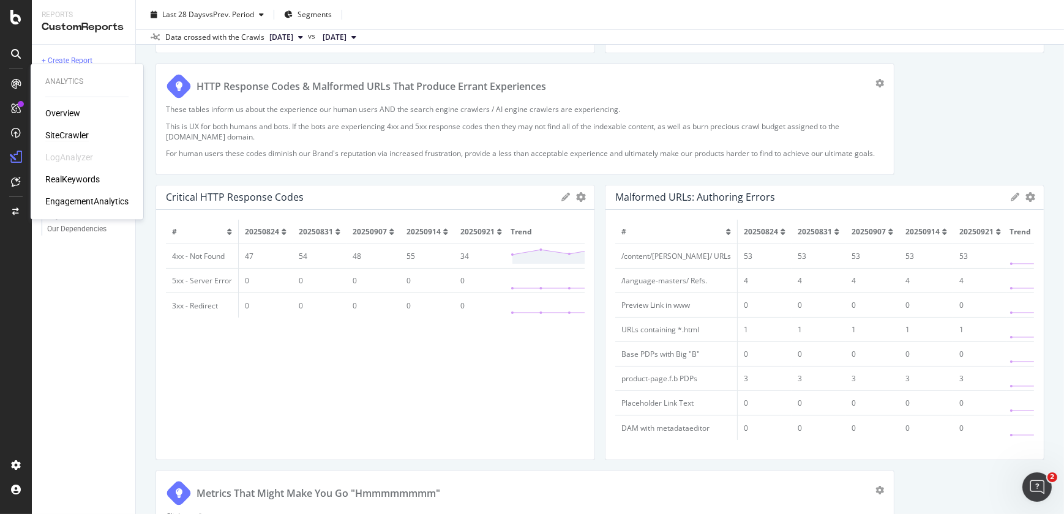
click at [68, 137] on div "SiteCrawler" at bounding box center [66, 135] width 43 height 12
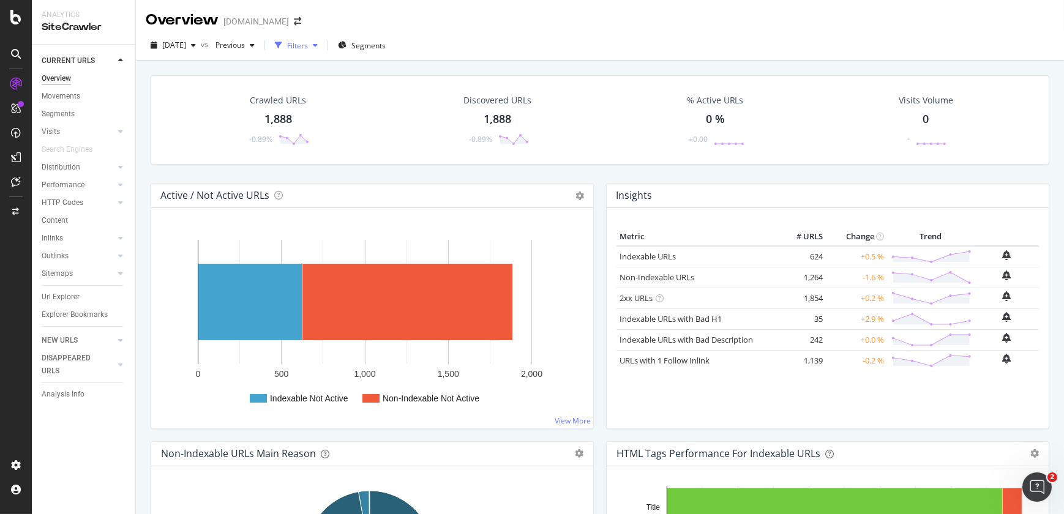
click at [308, 45] on div "Filters" at bounding box center [297, 45] width 21 height 10
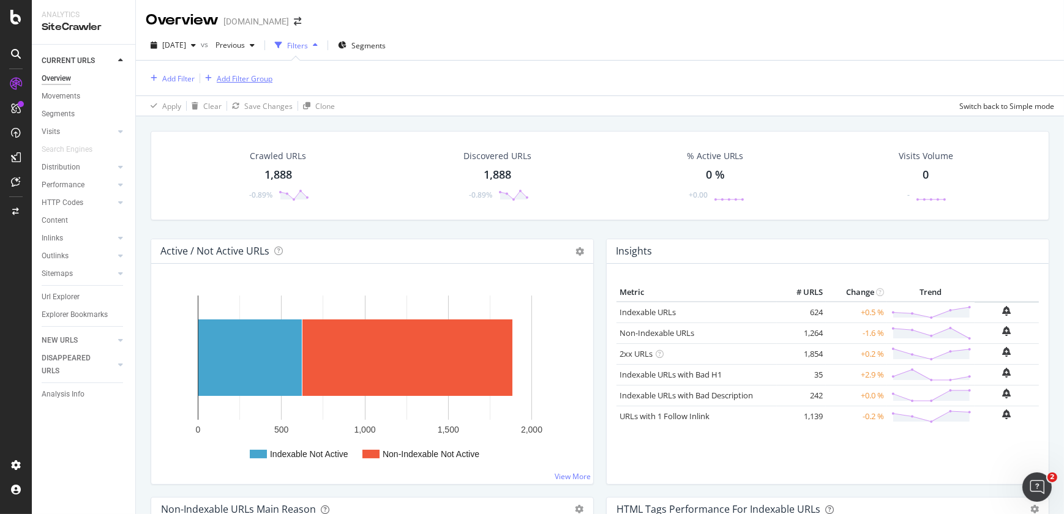
click at [264, 73] on div "Add Filter Group" at bounding box center [245, 78] width 56 height 10
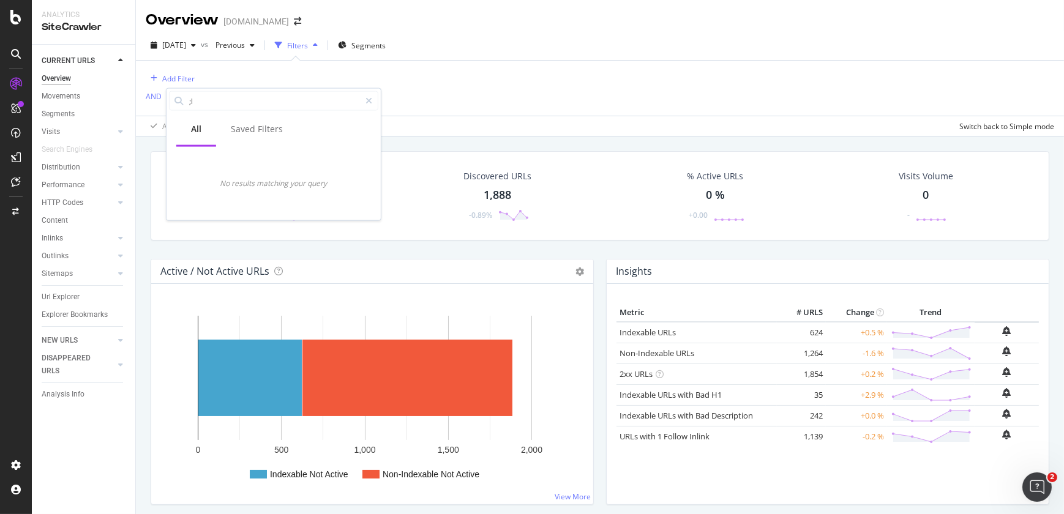
type input ";"
type input "/l"
click at [263, 124] on div "Saved Filters" at bounding box center [257, 129] width 52 height 12
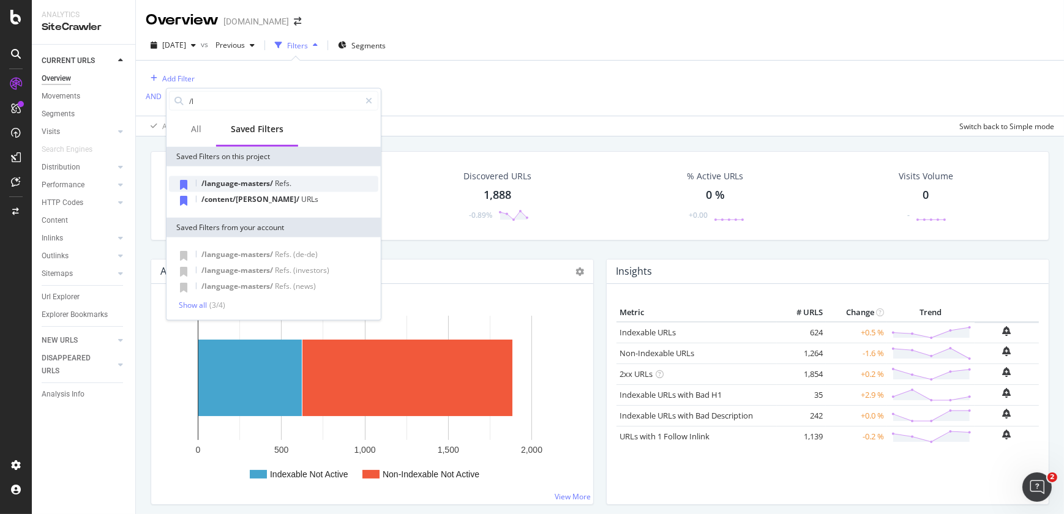
click at [259, 178] on span "/language-masters/" at bounding box center [237, 183] width 73 height 10
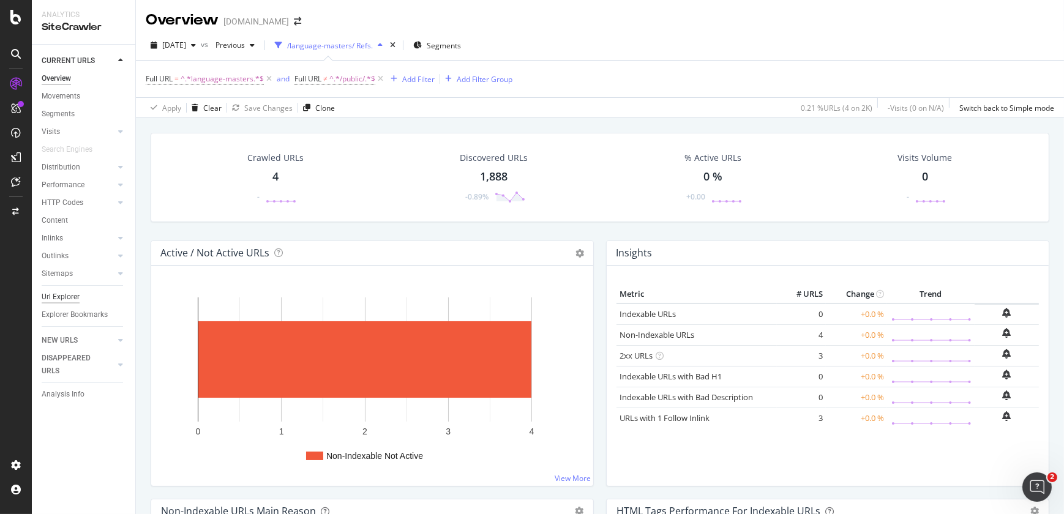
click at [61, 300] on div "Url Explorer" at bounding box center [61, 297] width 38 height 13
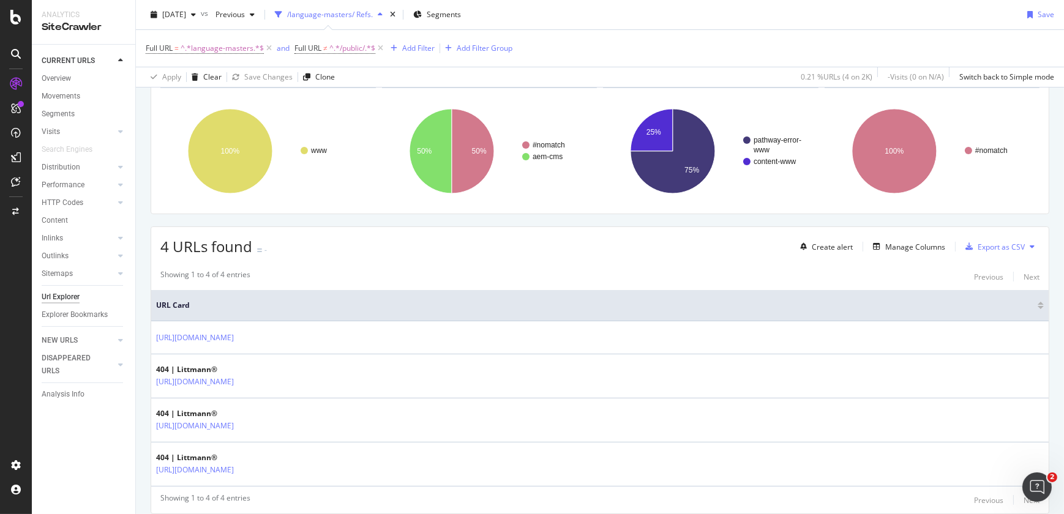
scroll to position [81, 0]
click at [916, 242] on div "Manage Columns" at bounding box center [915, 246] width 60 height 10
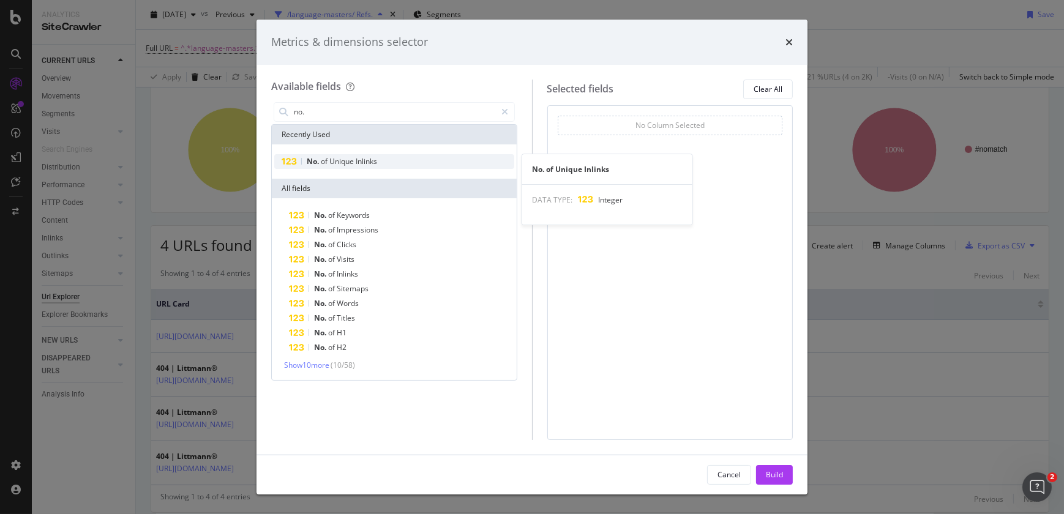
click at [443, 159] on div "No. of Unique Inlinks" at bounding box center [394, 161] width 240 height 15
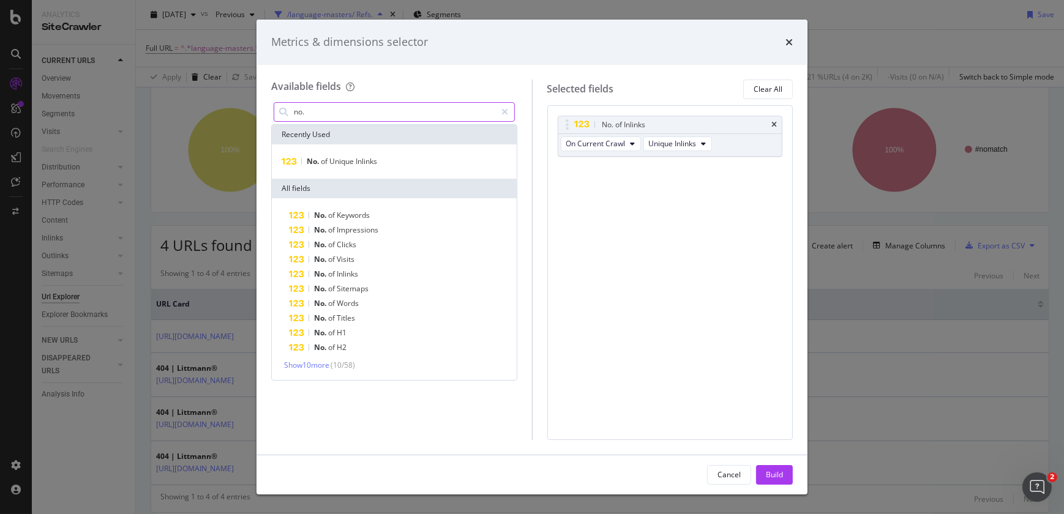
click at [425, 109] on input "no." at bounding box center [395, 112] width 204 height 18
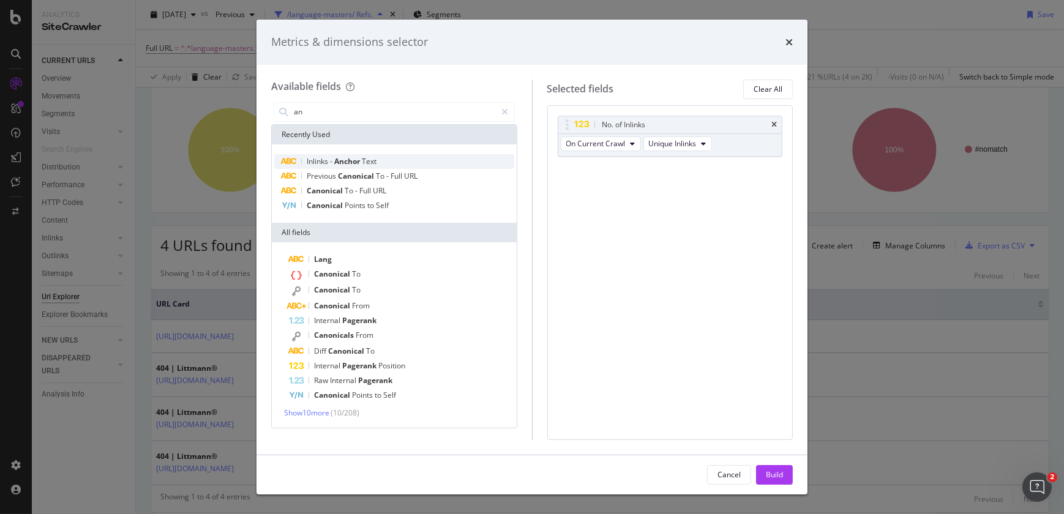
click at [398, 162] on div "Inlinks - Anchor Text" at bounding box center [394, 161] width 240 height 15
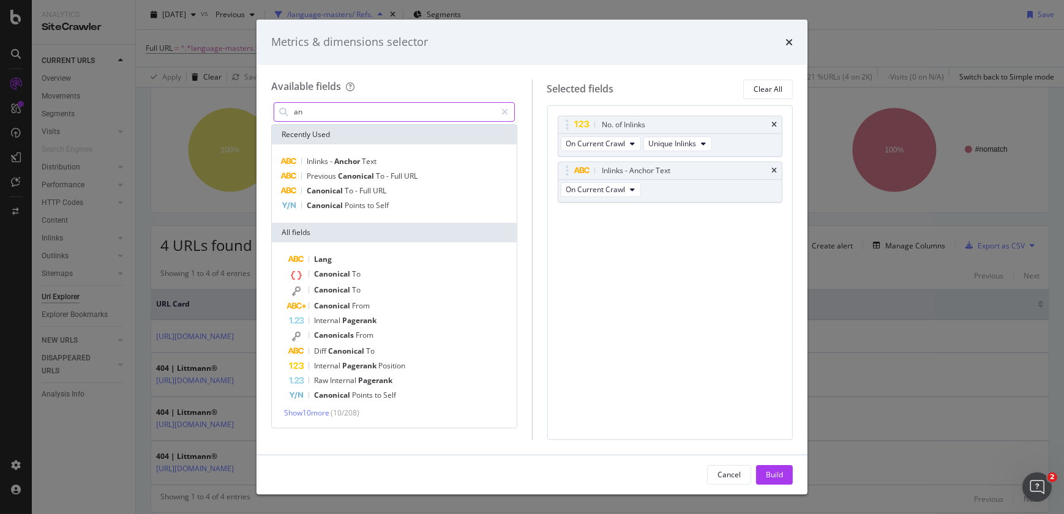
click at [347, 114] on input "an" at bounding box center [395, 112] width 204 height 18
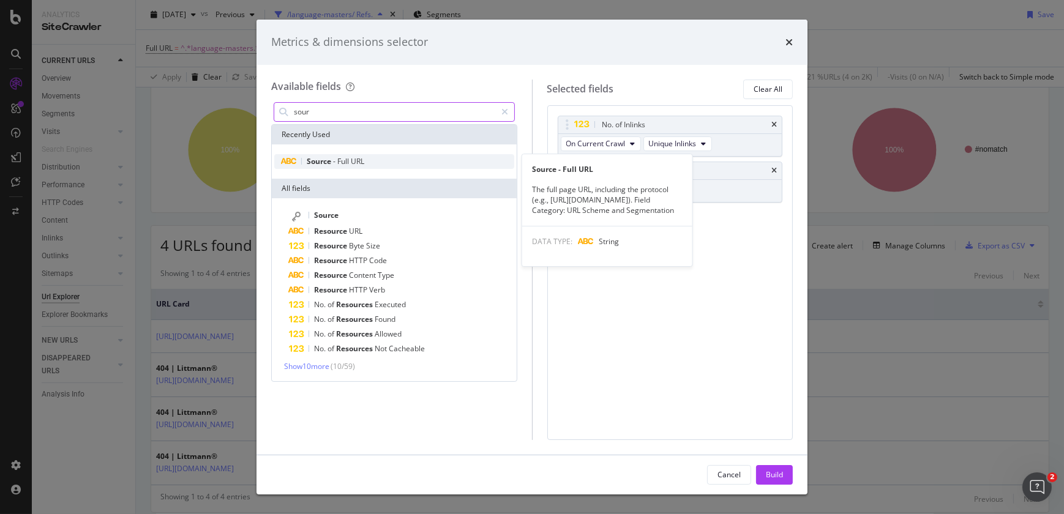
type input "sour"
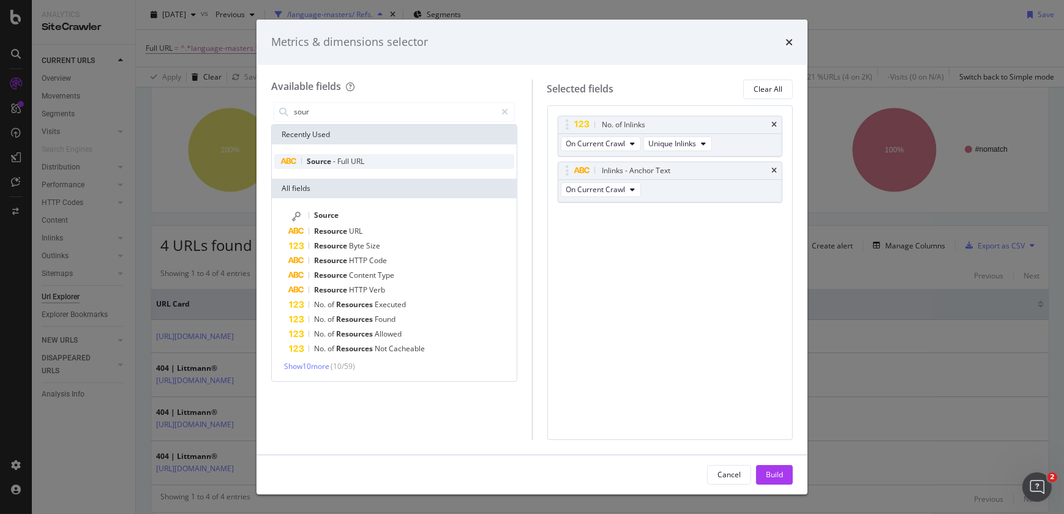
click at [324, 159] on span "Source" at bounding box center [320, 161] width 26 height 10
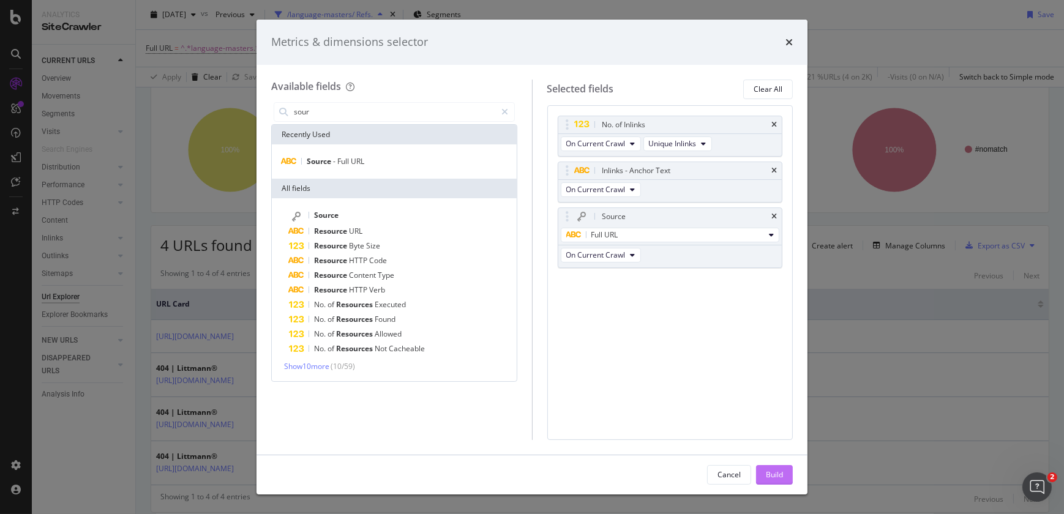
click at [777, 473] on div "Build" at bounding box center [774, 475] width 17 height 10
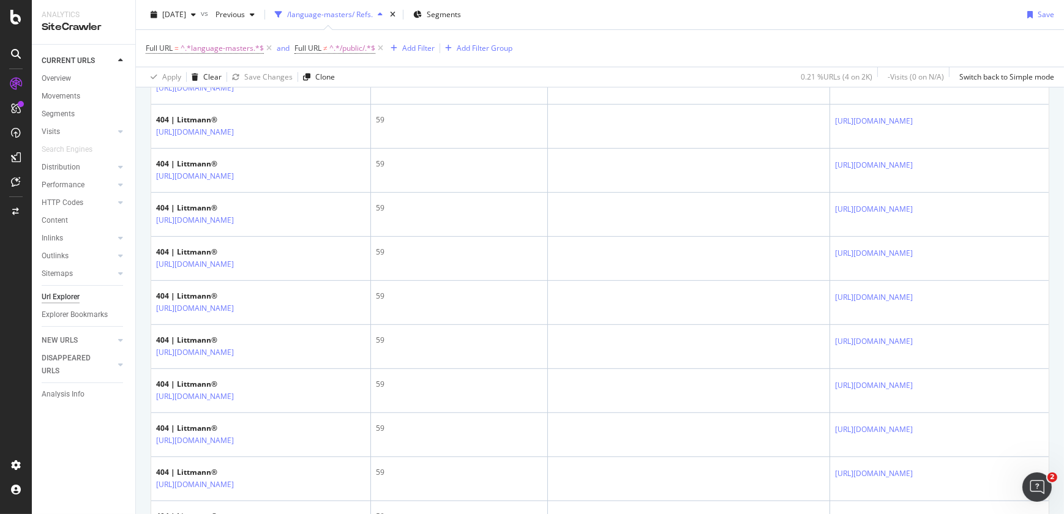
scroll to position [716, 0]
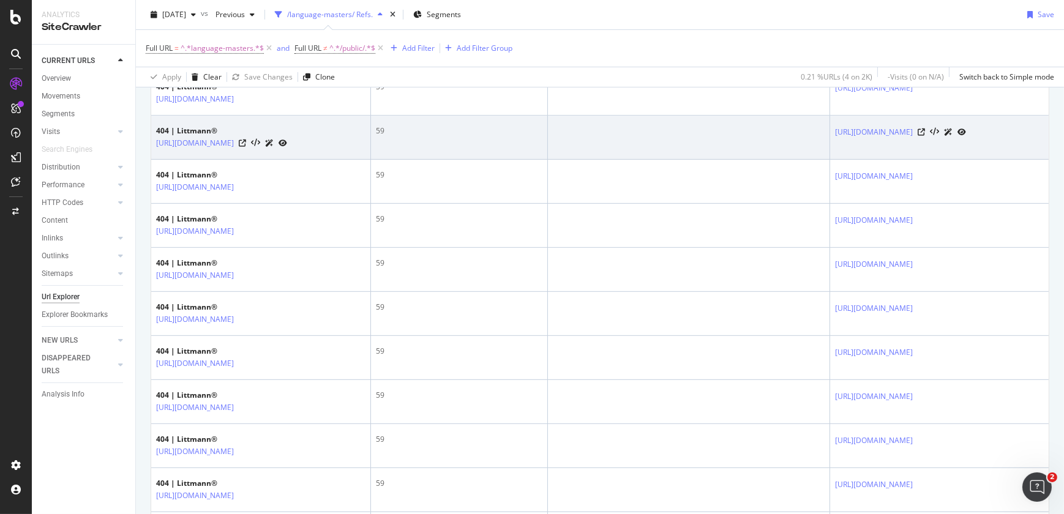
click at [932, 138] on div at bounding box center [942, 131] width 48 height 13
click at [938, 138] on div at bounding box center [942, 131] width 48 height 13
click at [925, 136] on icon at bounding box center [921, 132] width 7 height 7
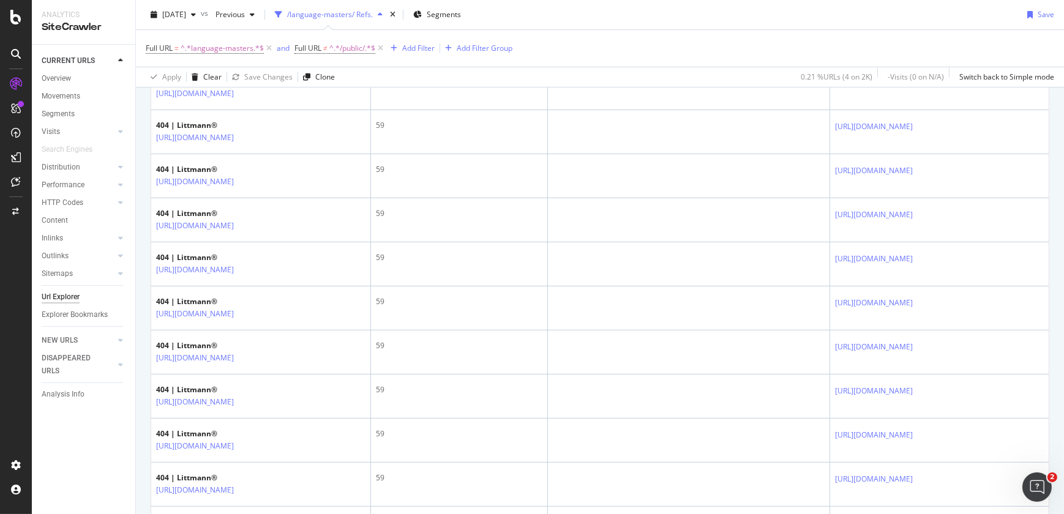
scroll to position [421, 0]
